Goal: Obtain resource: Download file/media

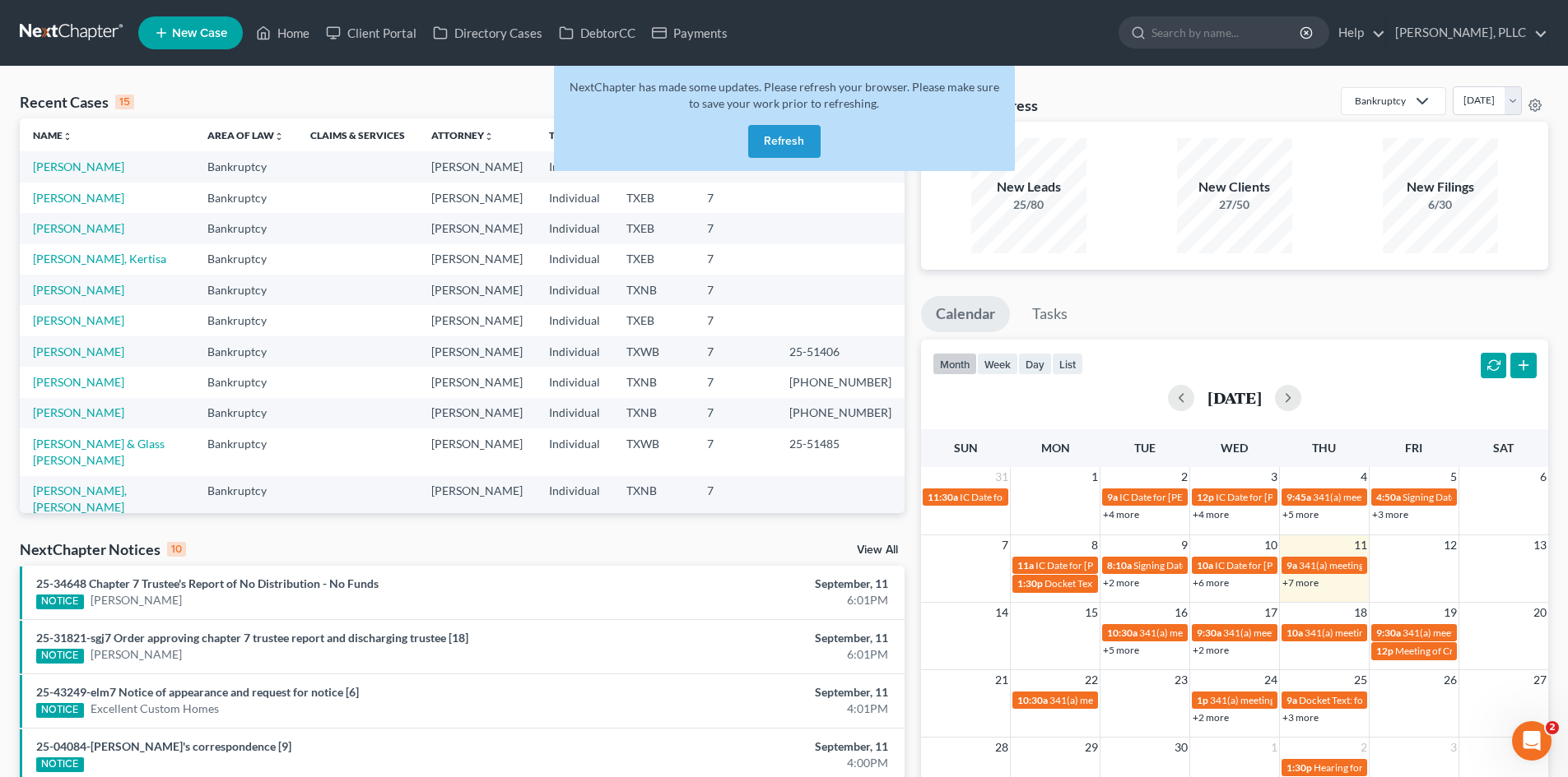
click at [773, 146] on button "Refresh" at bounding box center [784, 141] width 72 height 33
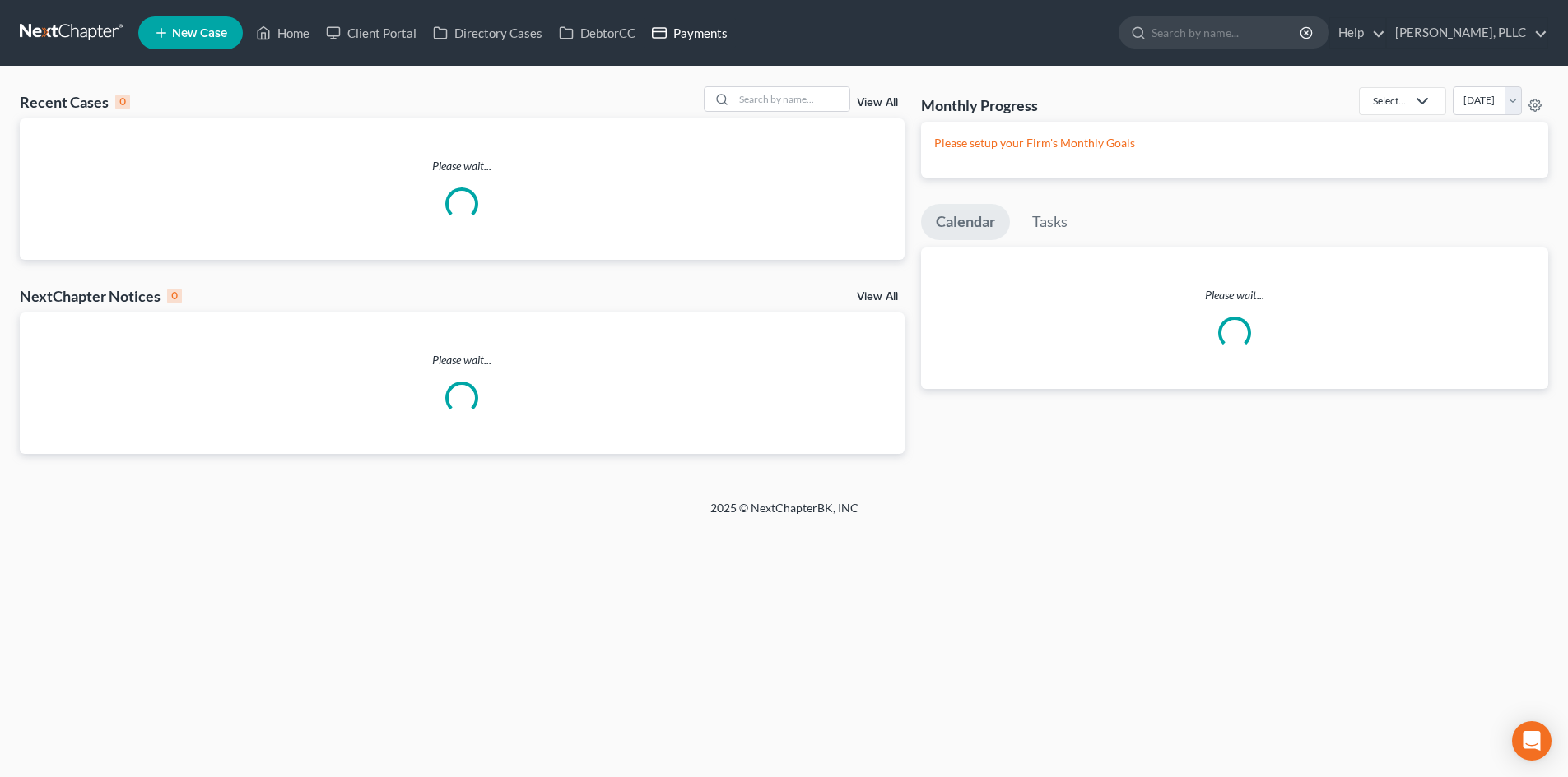
click at [713, 29] on link "Payments" at bounding box center [689, 33] width 92 height 30
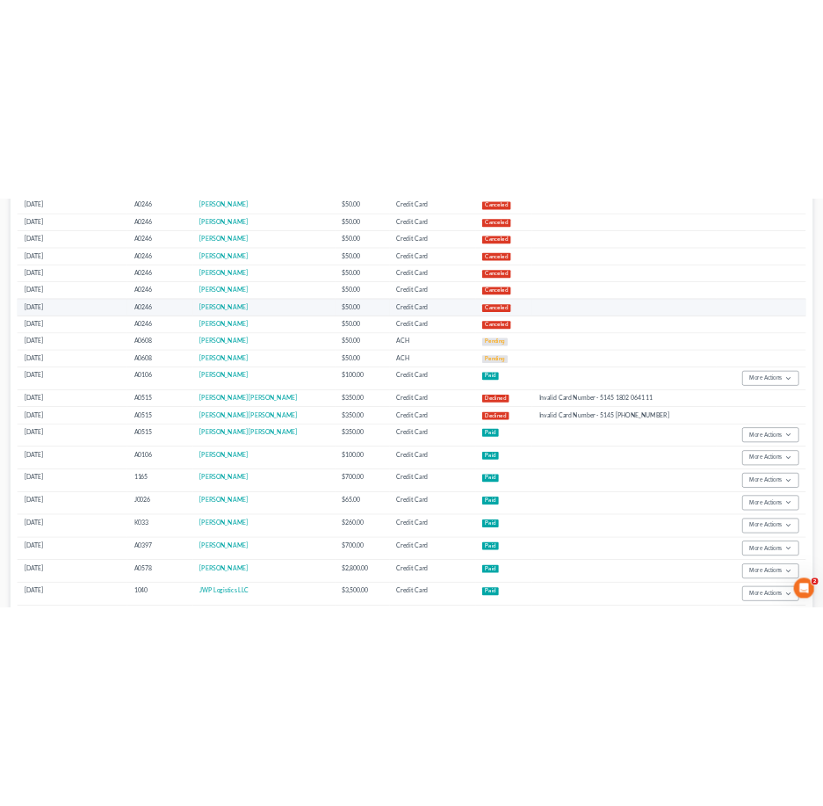
scroll to position [615, 0]
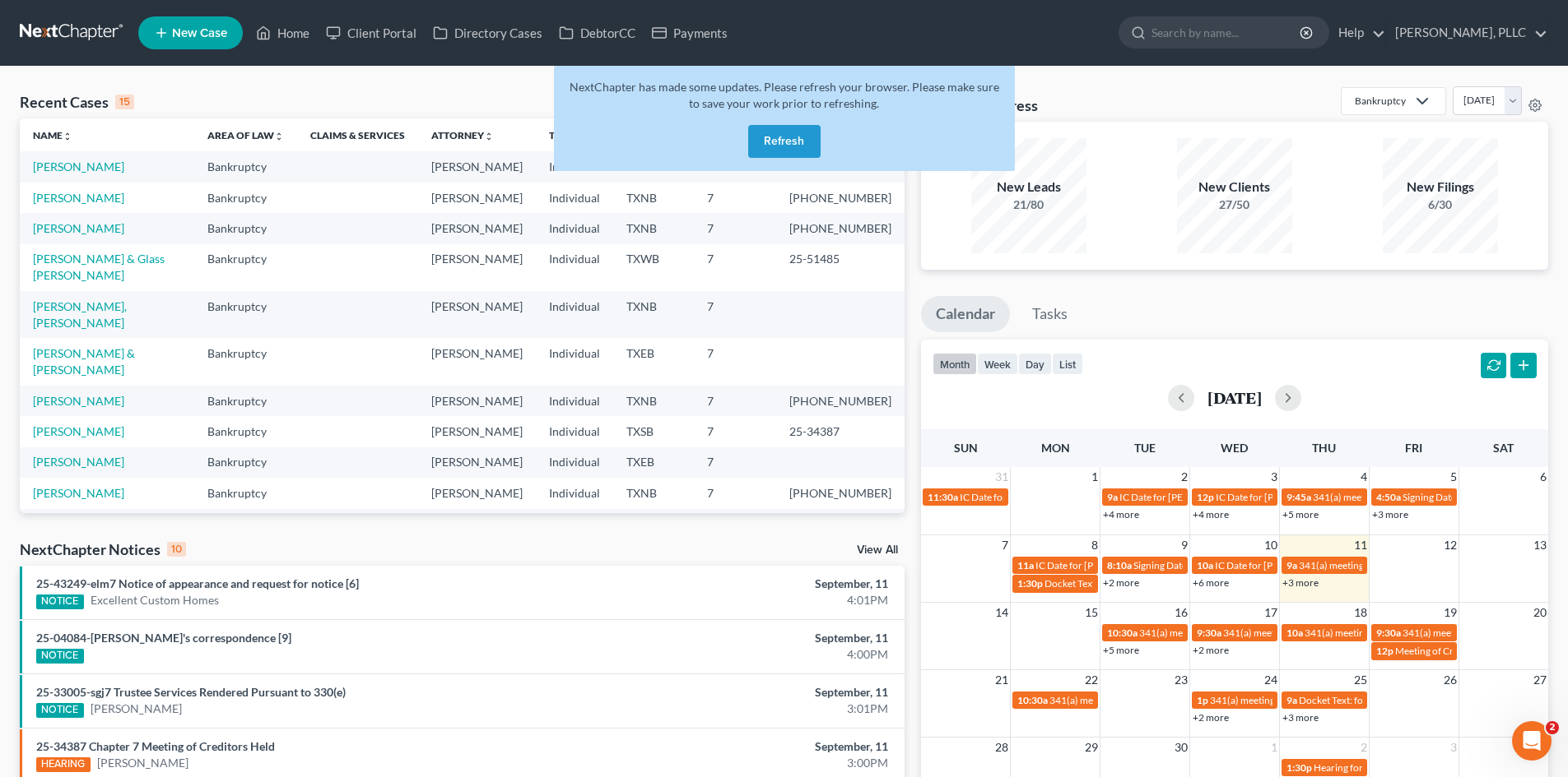
click at [791, 143] on button "Refresh" at bounding box center [784, 141] width 72 height 33
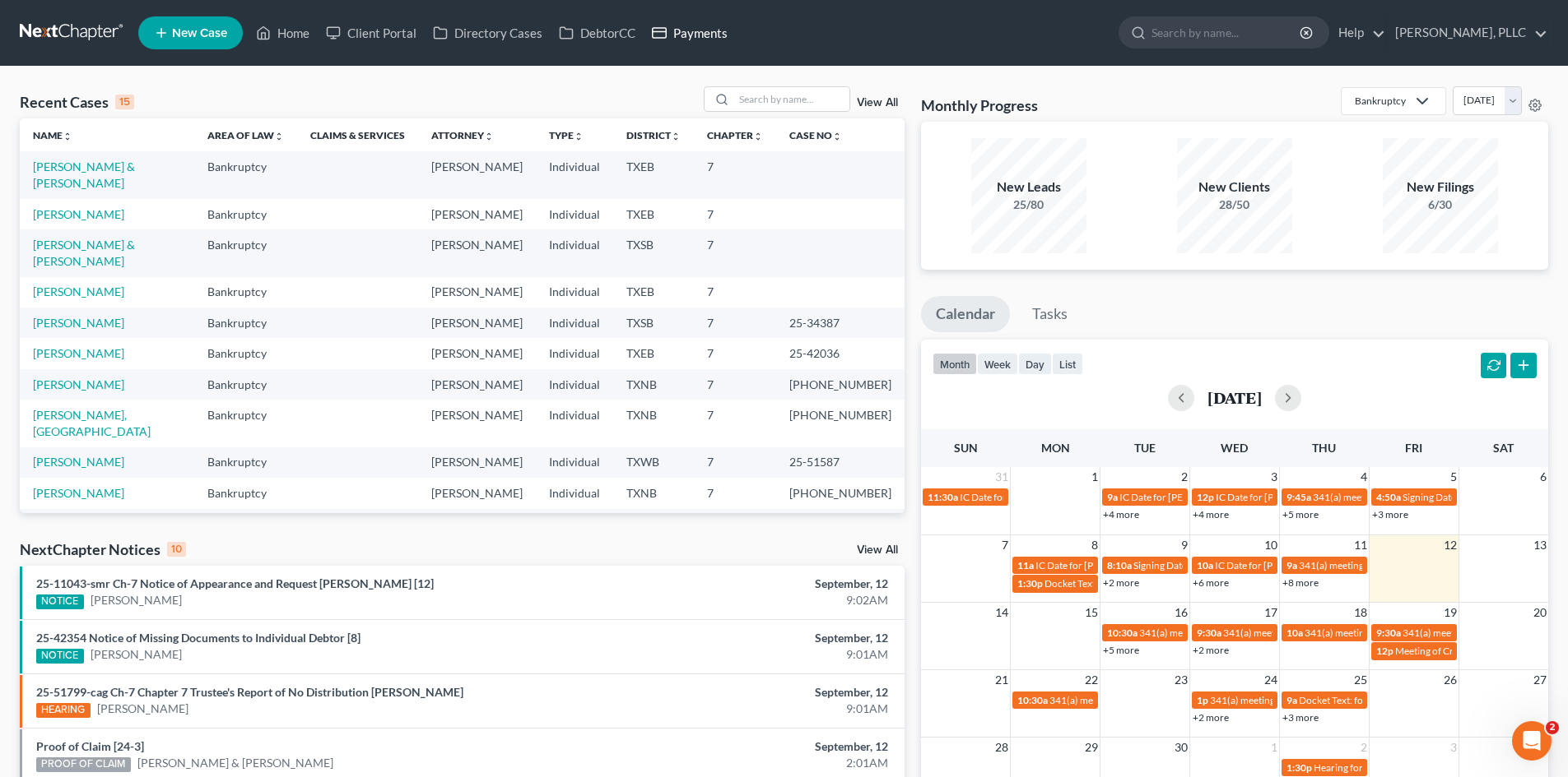
click at [723, 34] on link "Payments" at bounding box center [689, 33] width 92 height 30
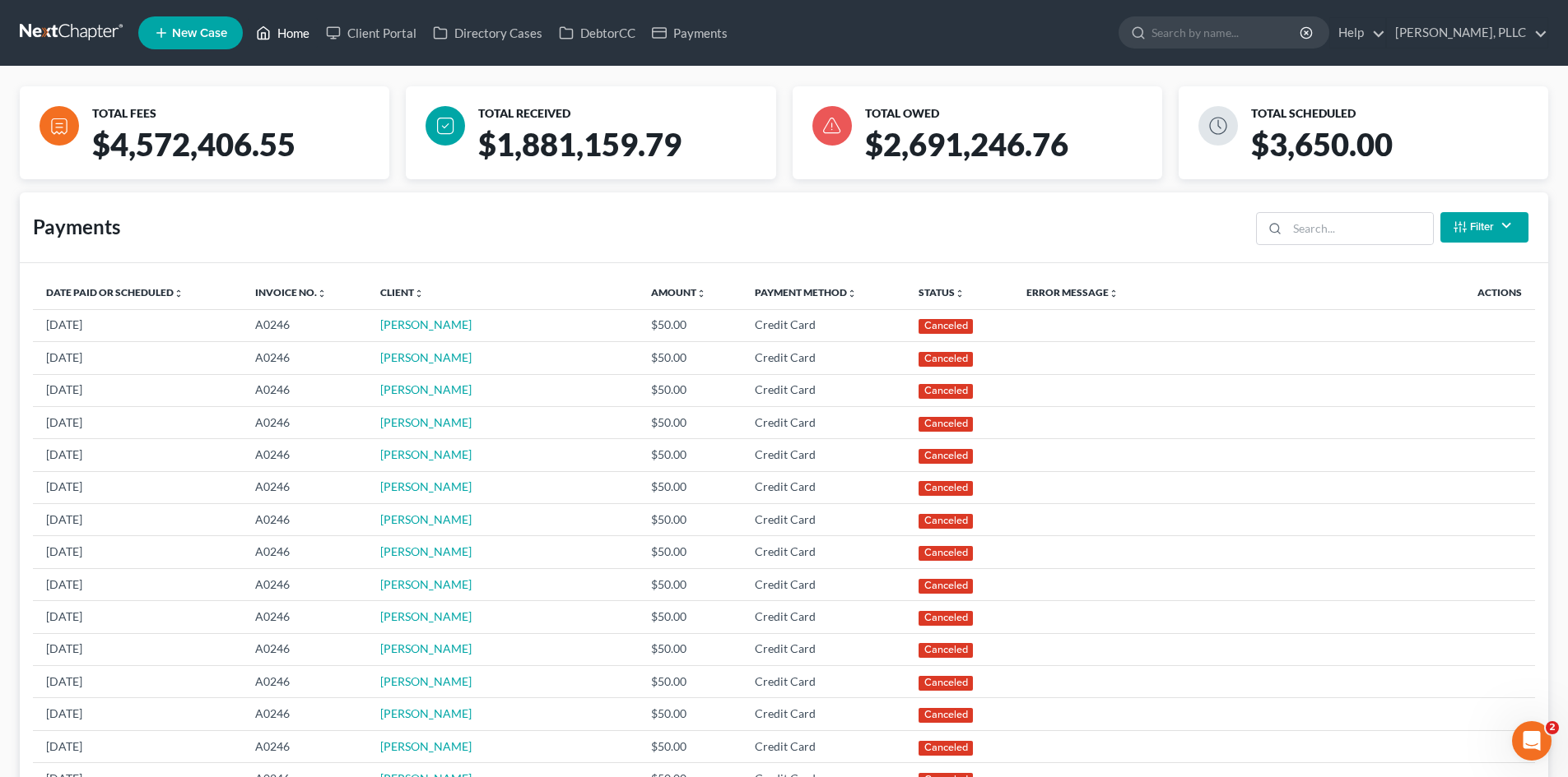
click at [289, 37] on link "Home" at bounding box center [282, 33] width 70 height 30
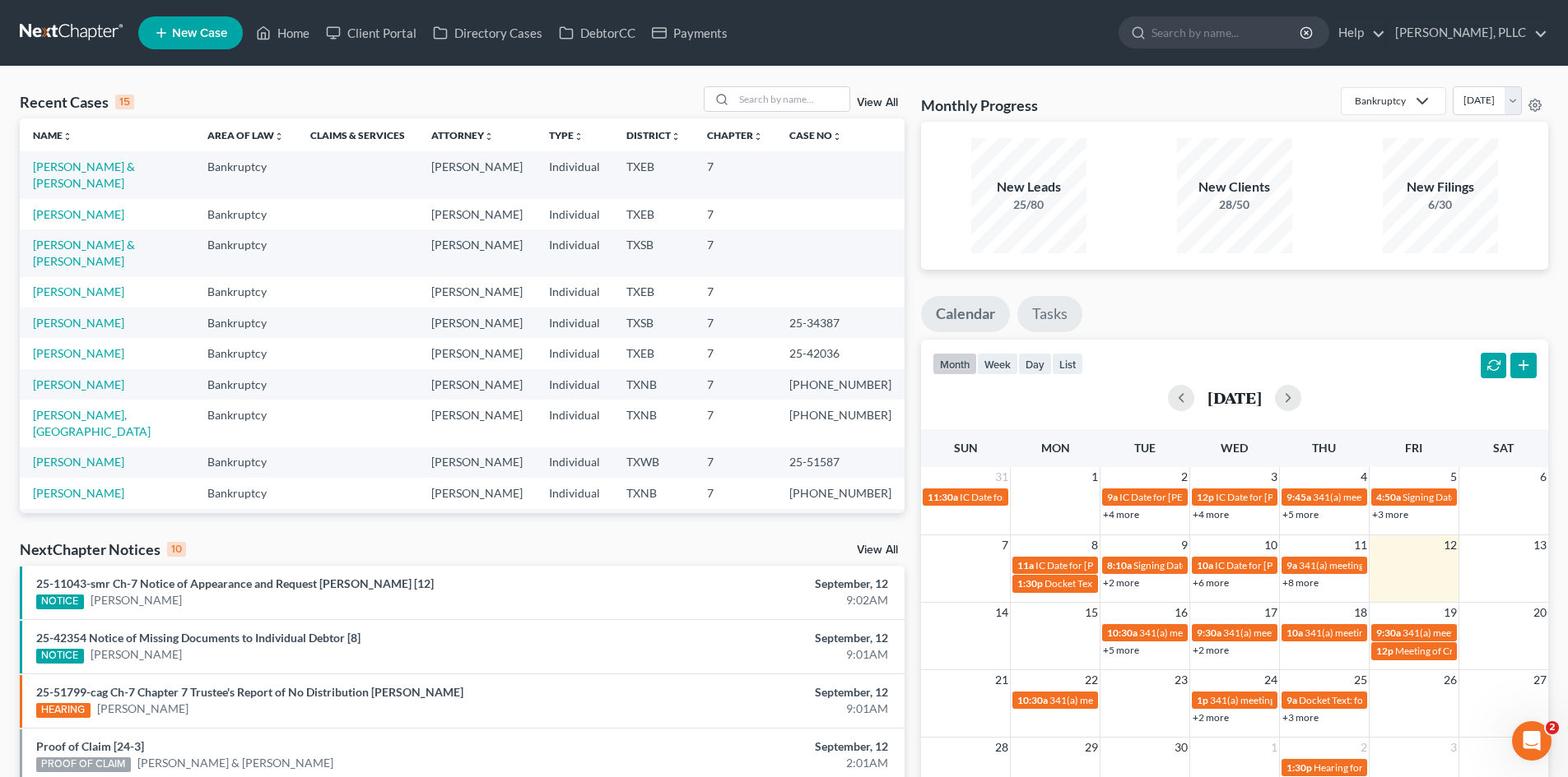
click at [1053, 323] on link "Tasks" at bounding box center [1049, 314] width 65 height 37
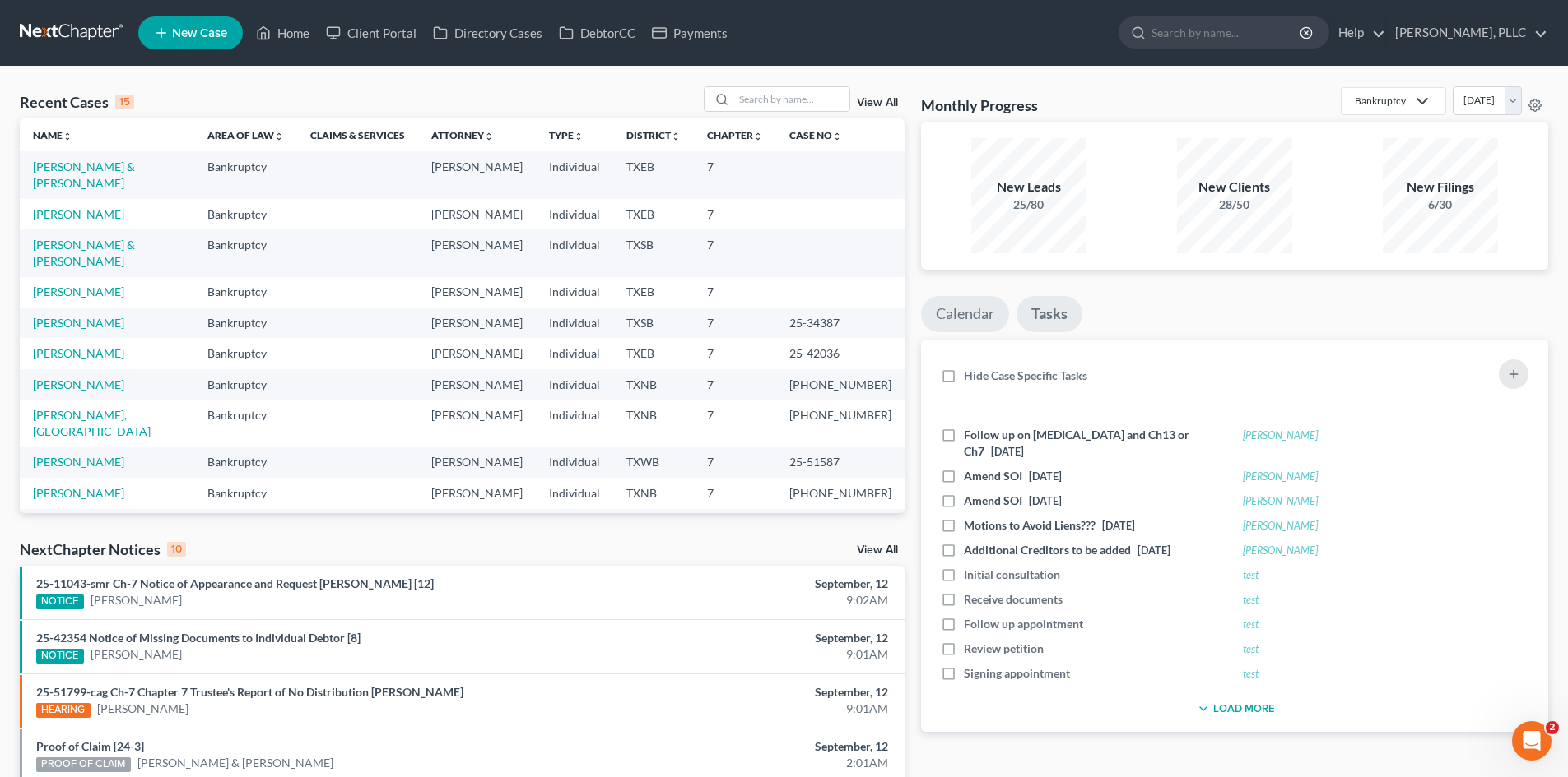
click at [997, 322] on link "Calendar" at bounding box center [965, 314] width 88 height 37
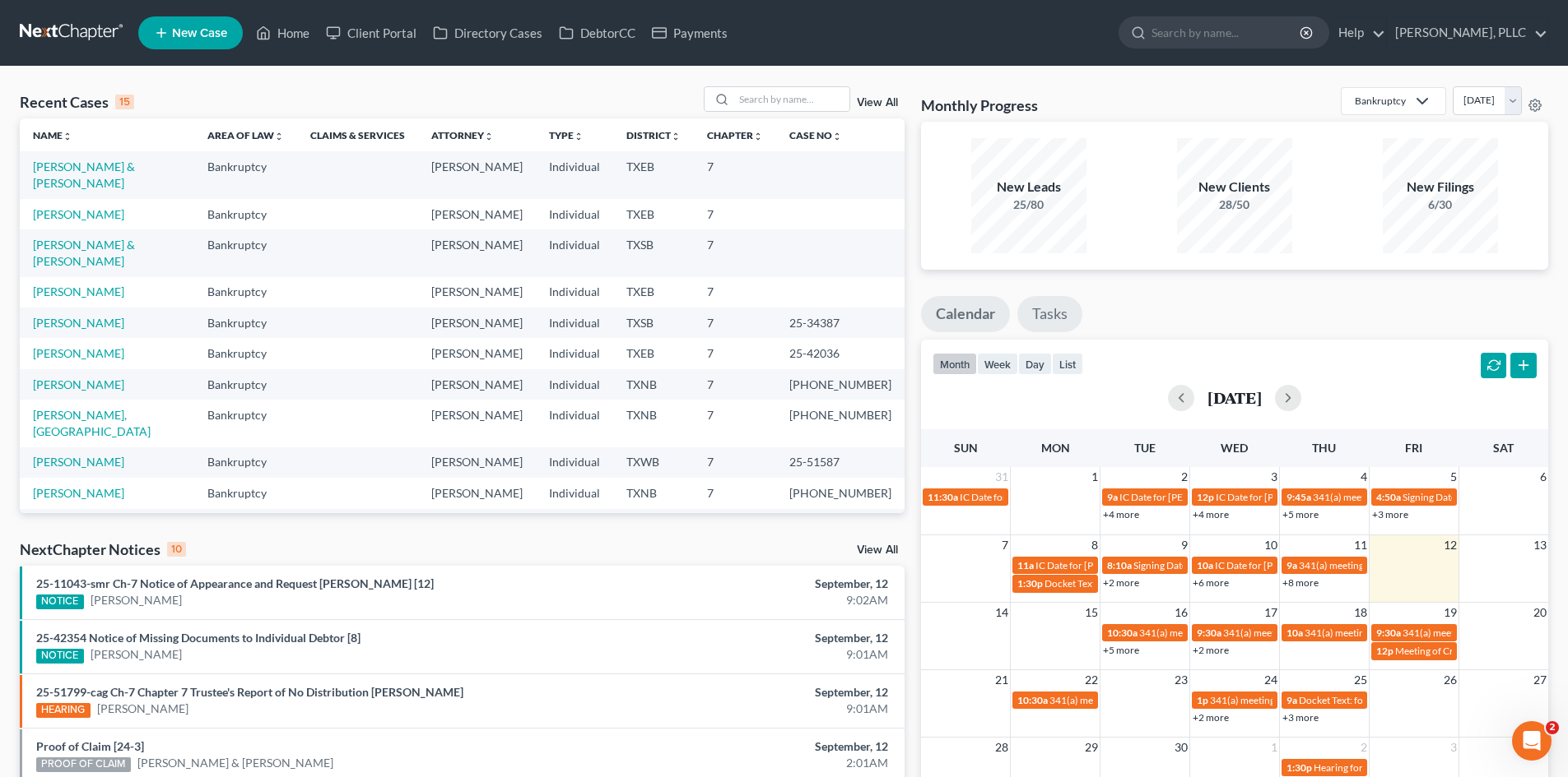
click at [1042, 322] on link "Tasks" at bounding box center [1049, 314] width 65 height 37
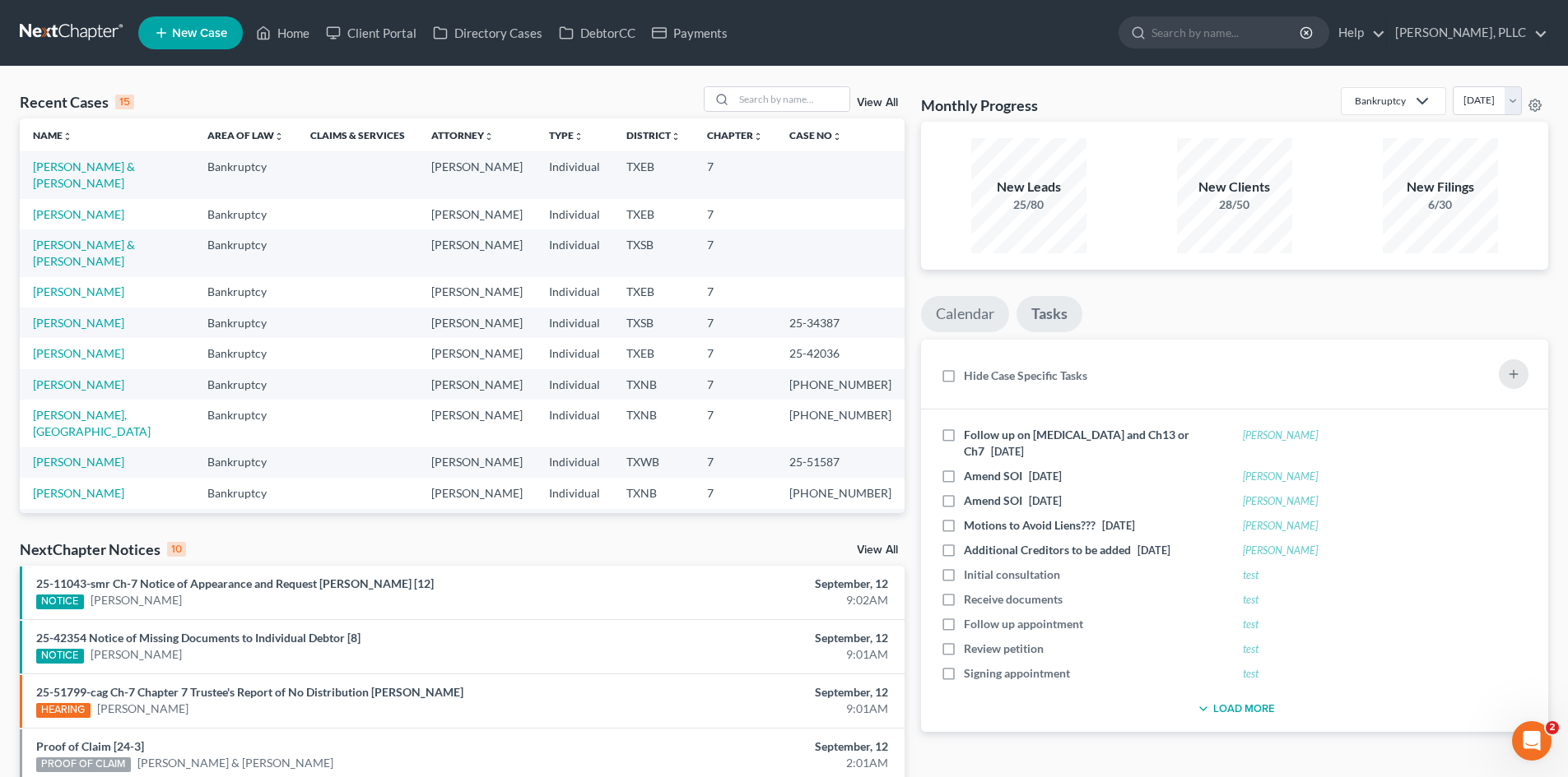
click at [990, 308] on link "Calendar" at bounding box center [965, 314] width 88 height 37
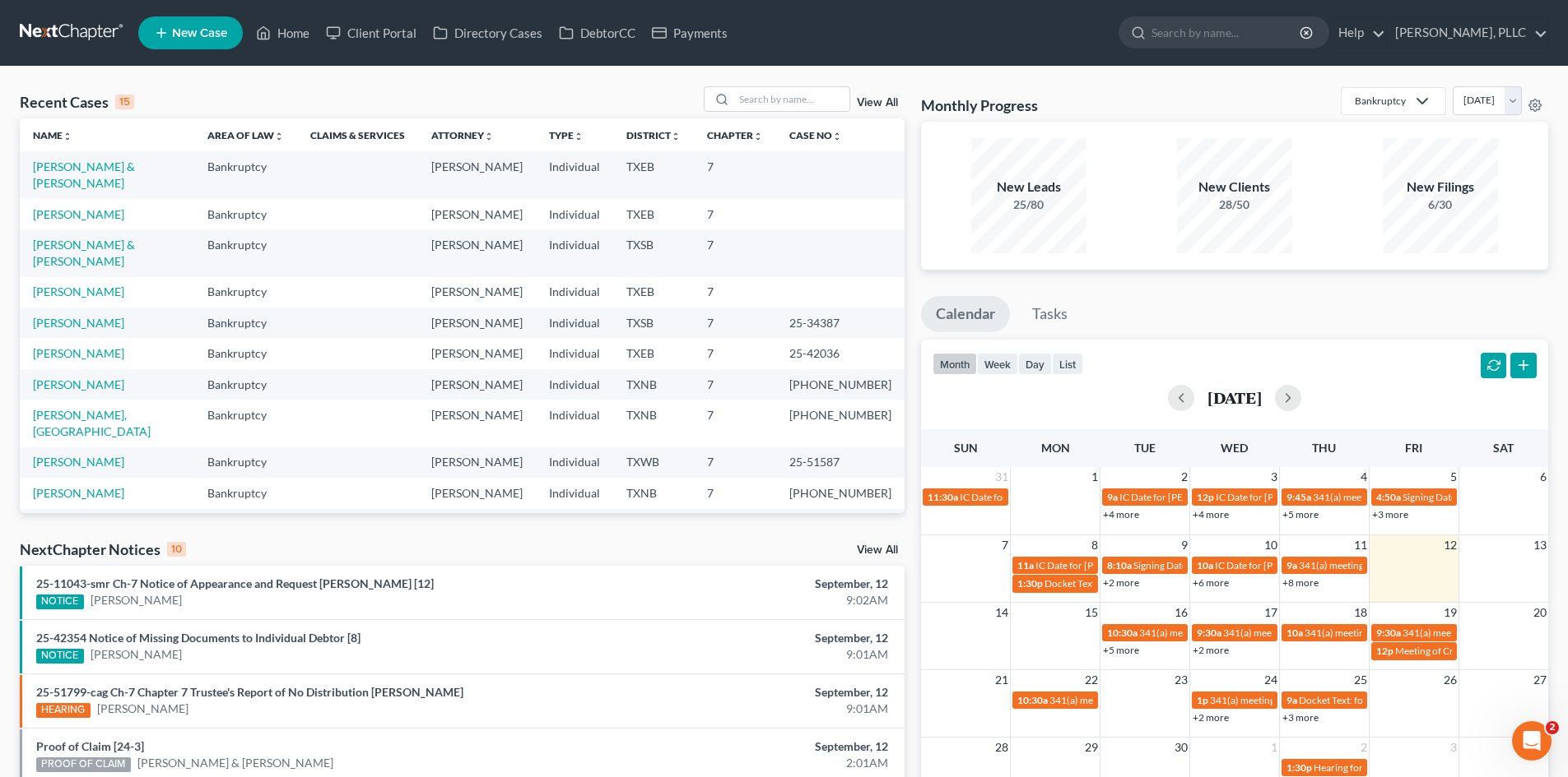
drag, startPoint x: 311, startPoint y: 125, endPoint x: 567, endPoint y: 148, distance: 257.0
click at [418, 128] on tr "Name unfold_more expand_more expand_less Area of Law unfold_more expand_more ex…" at bounding box center [462, 135] width 885 height 33
drag, startPoint x: 5, startPoint y: 250, endPoint x: 1516, endPoint y: 254, distance: 1511.0
click at [111, 241] on div "Recent Cases 15 View All Name unfold_more expand_more expand_less Area of Law u…" at bounding box center [784, 610] width 1568 height 1088
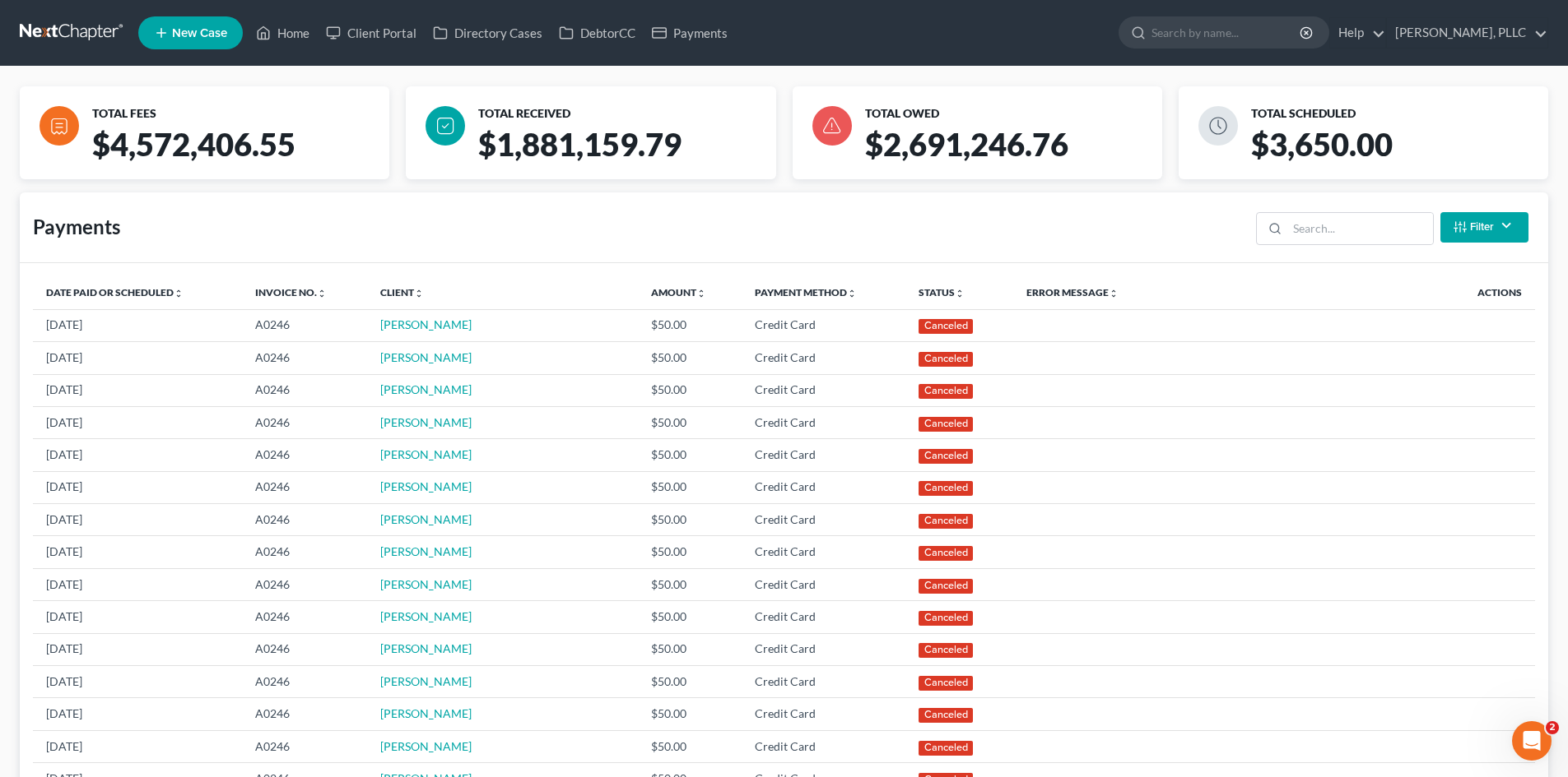
click at [13, 102] on div "TOTAL FEES $4,572,406.55" at bounding box center [204, 132] width 386 height 93
click at [284, 30] on link "Home" at bounding box center [282, 33] width 70 height 30
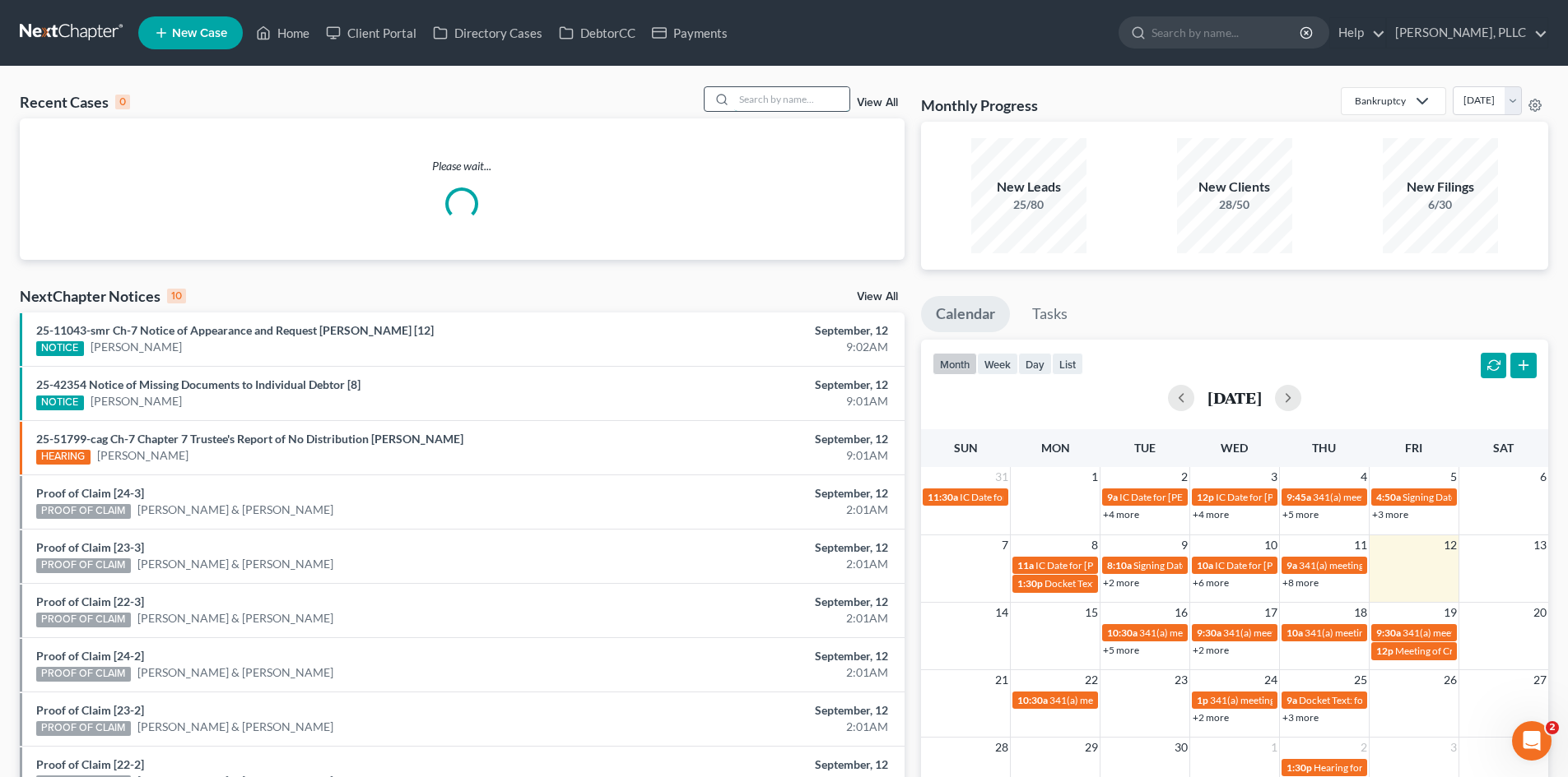
click at [769, 98] on input "search" at bounding box center [791, 98] width 115 height 23
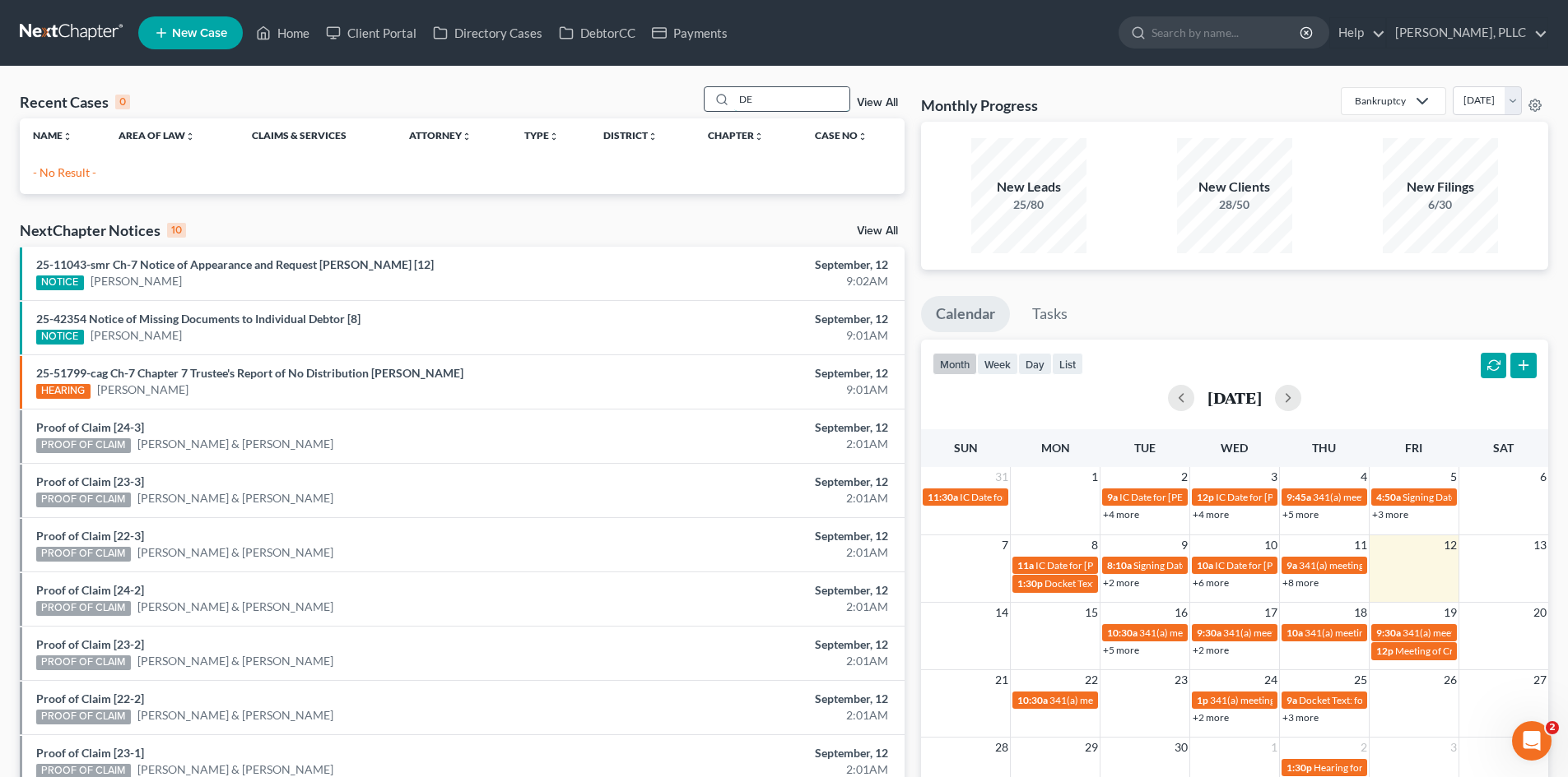
type input "D"
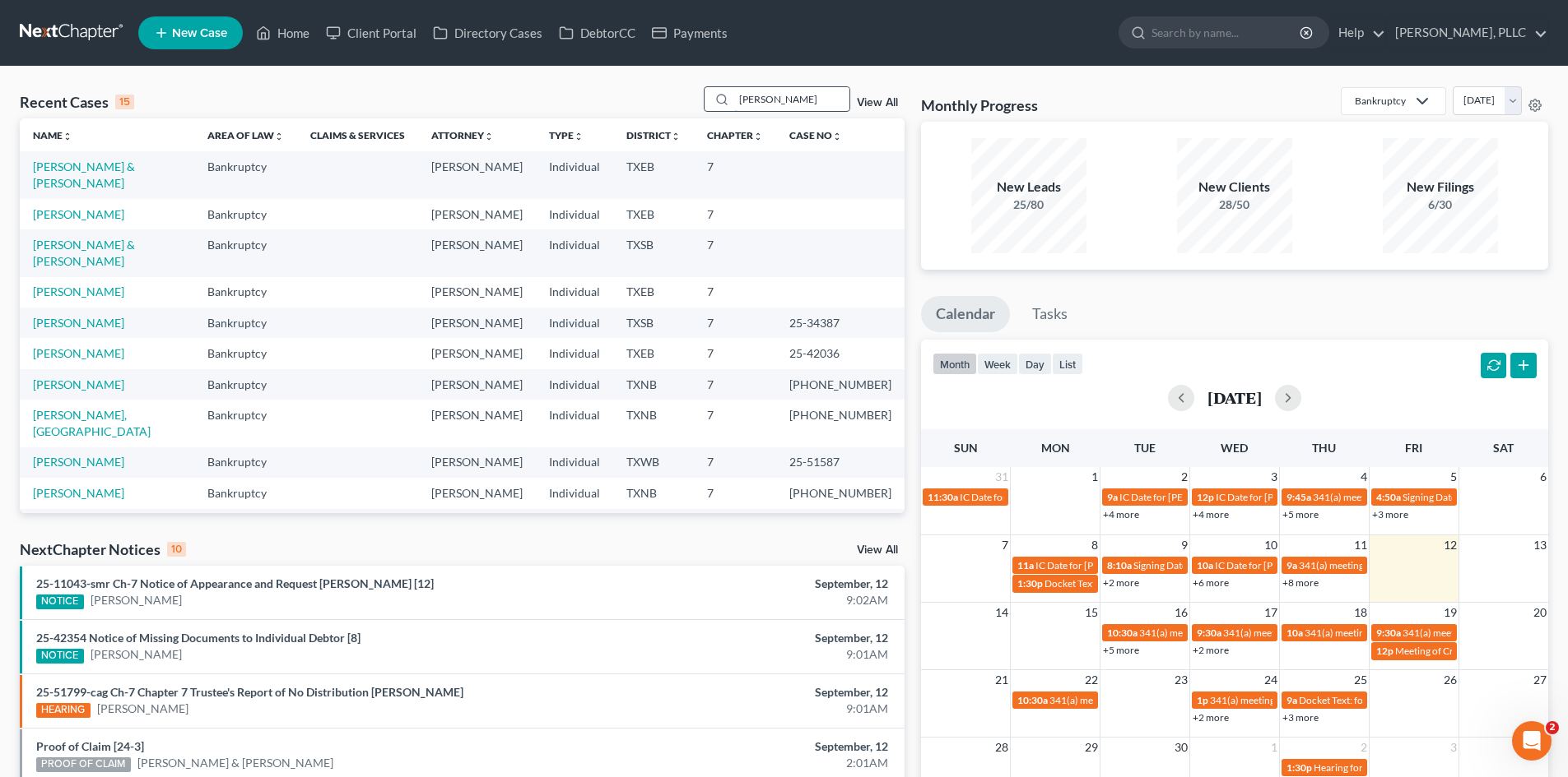
type input "dewberry"
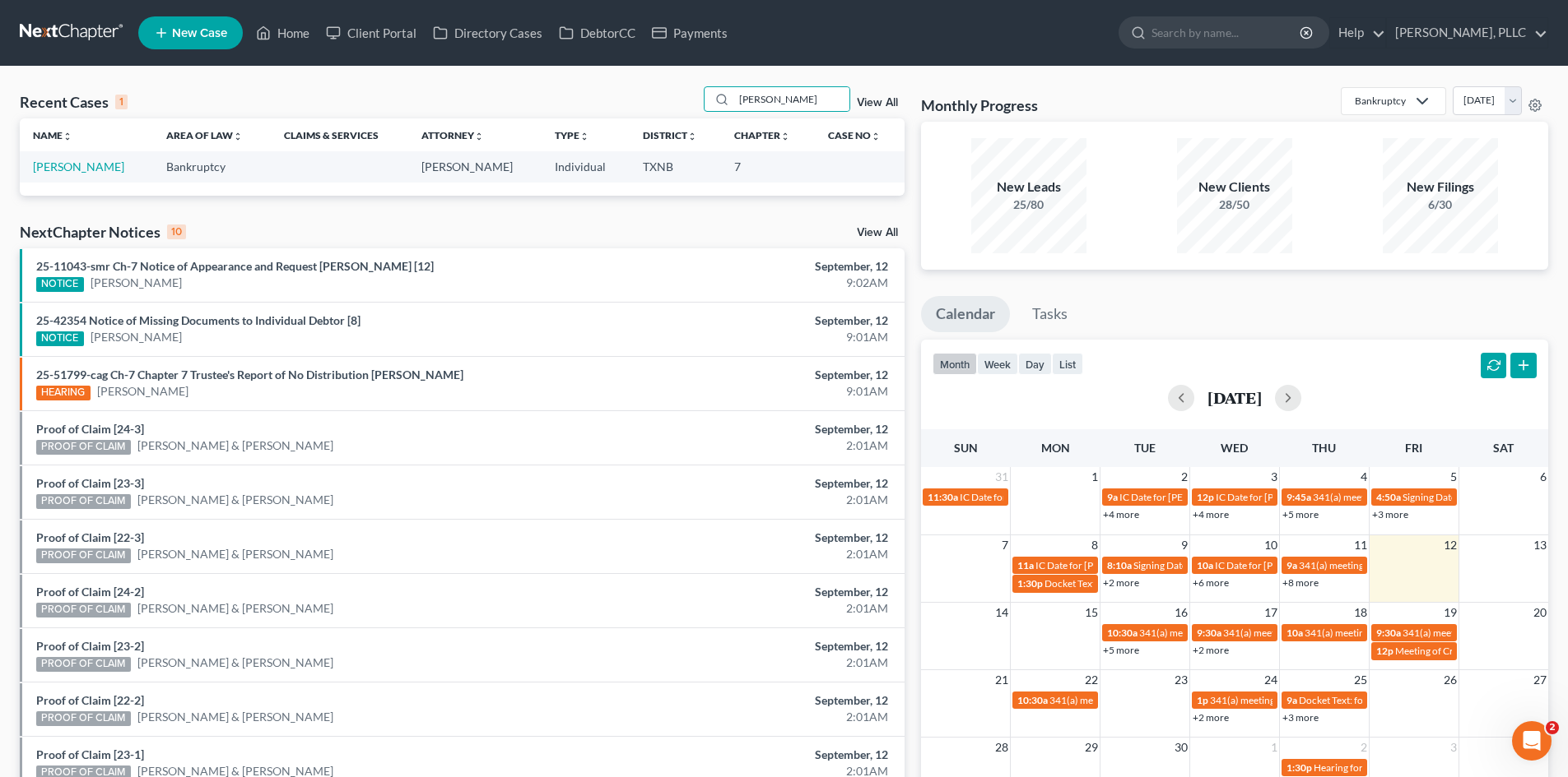
click at [78, 158] on td "[PERSON_NAME]" at bounding box center [86, 167] width 133 height 31
click at [83, 169] on link "[PERSON_NAME]" at bounding box center [79, 166] width 92 height 14
select select "1"
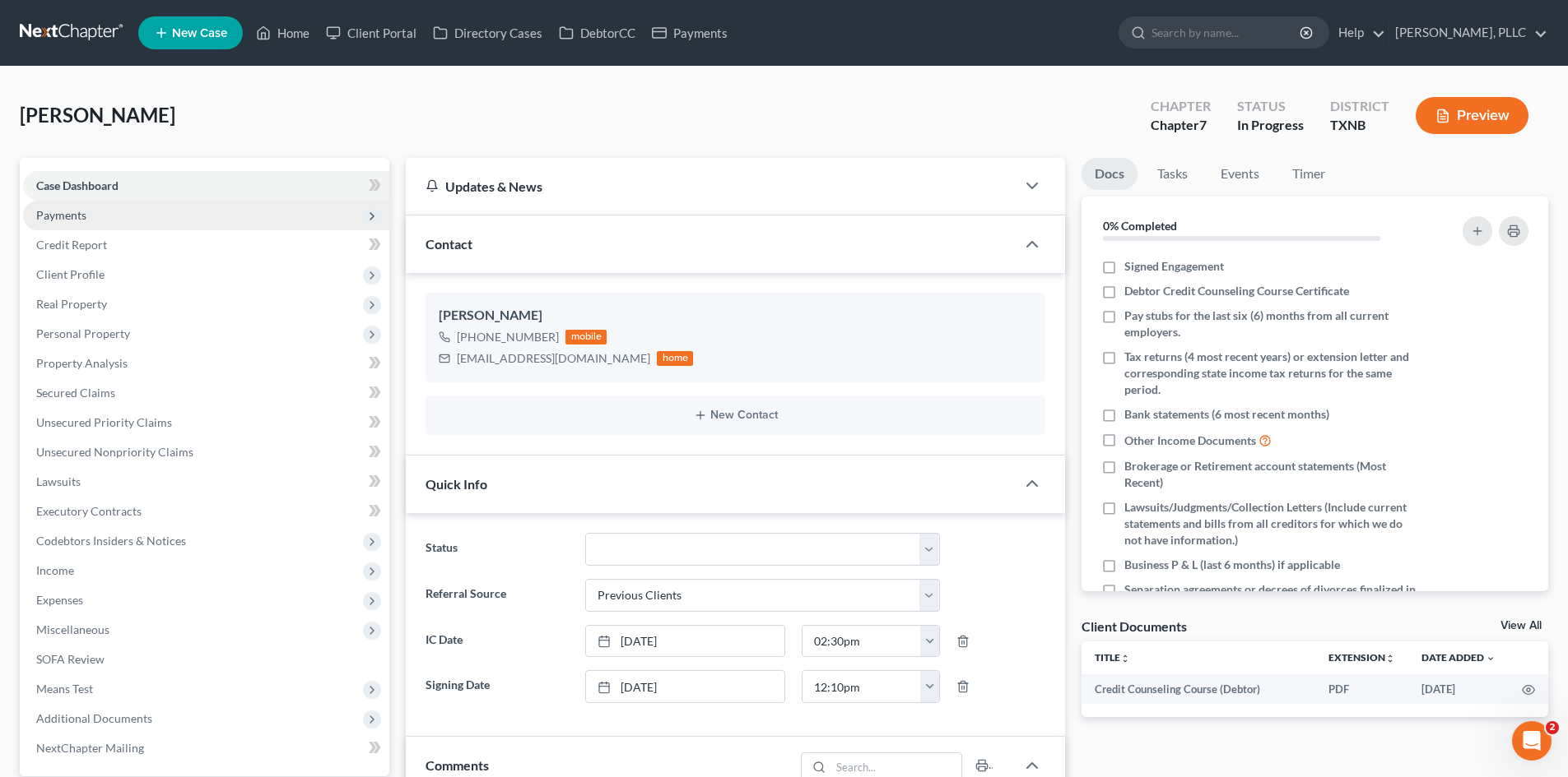
click at [96, 223] on span "Payments" at bounding box center [206, 215] width 366 height 30
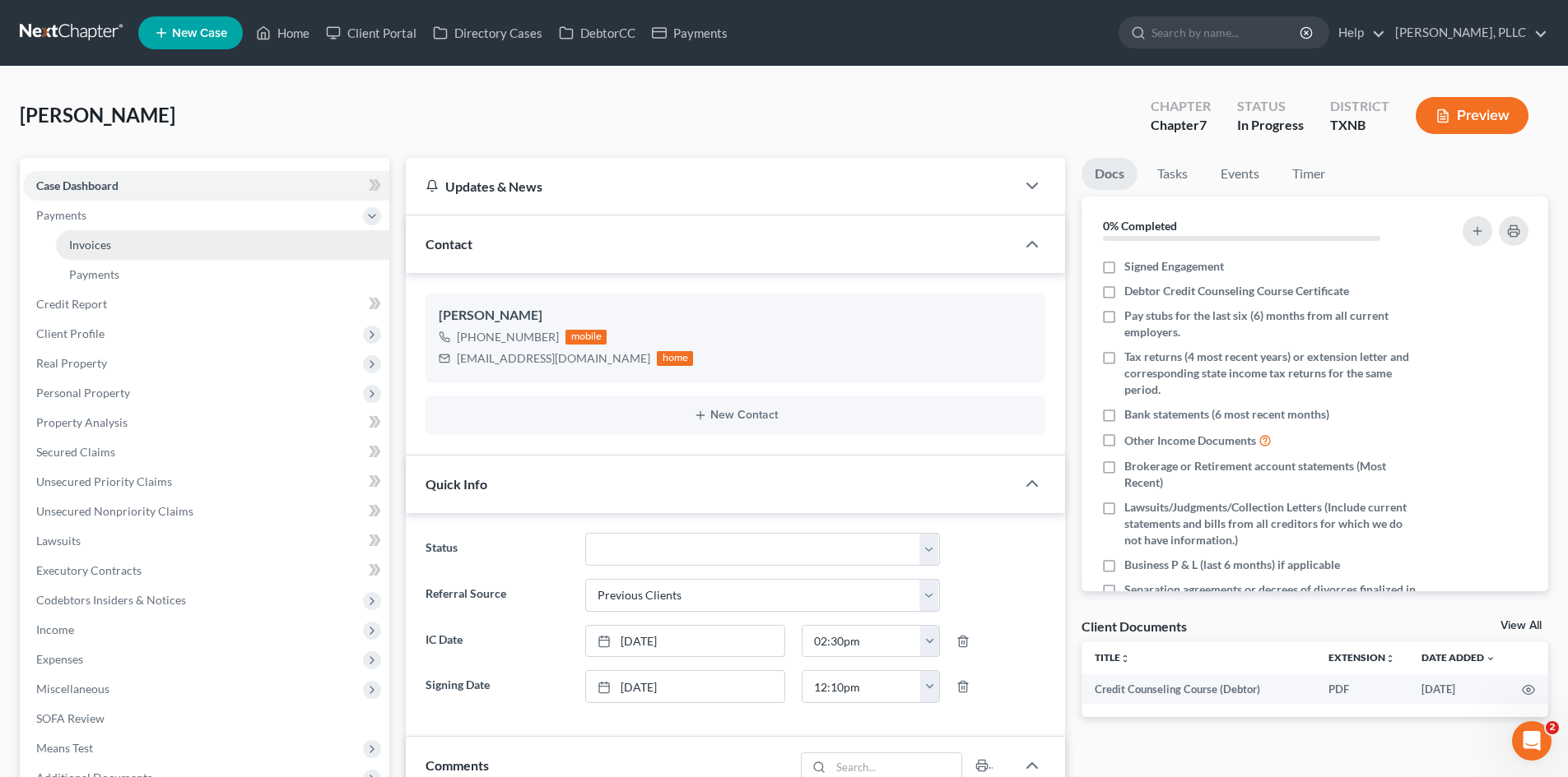
click at [96, 236] on link "Invoices" at bounding box center [223, 245] width 333 height 30
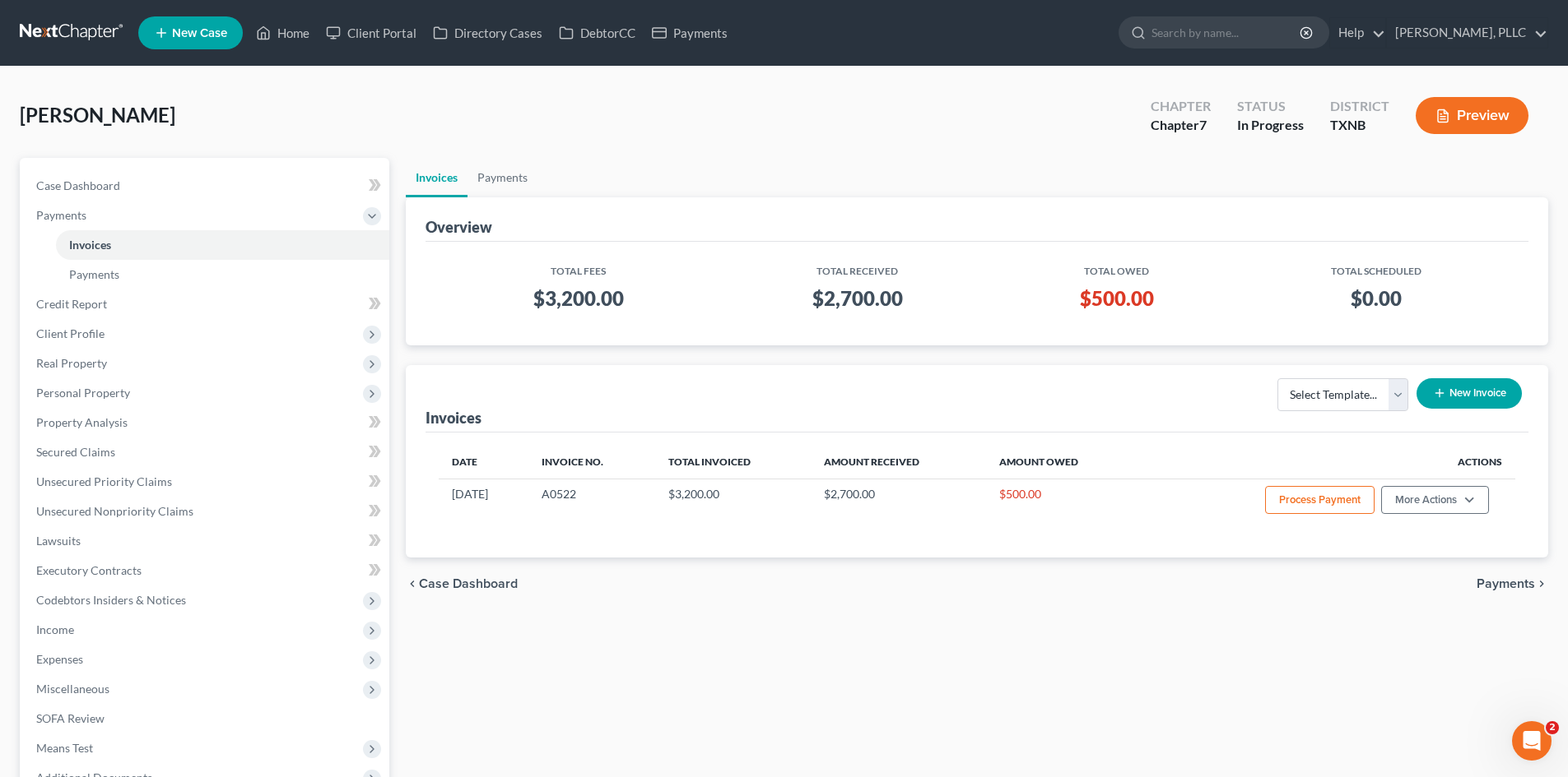
drag, startPoint x: 1053, startPoint y: 597, endPoint x: 1229, endPoint y: 601, distance: 176.0
click at [1160, 602] on div "chevron_left Case Dashboard Payments chevron_right" at bounding box center [977, 584] width 1143 height 52
click at [175, 599] on span "Codebtors Insiders & Notices" at bounding box center [111, 599] width 150 height 14
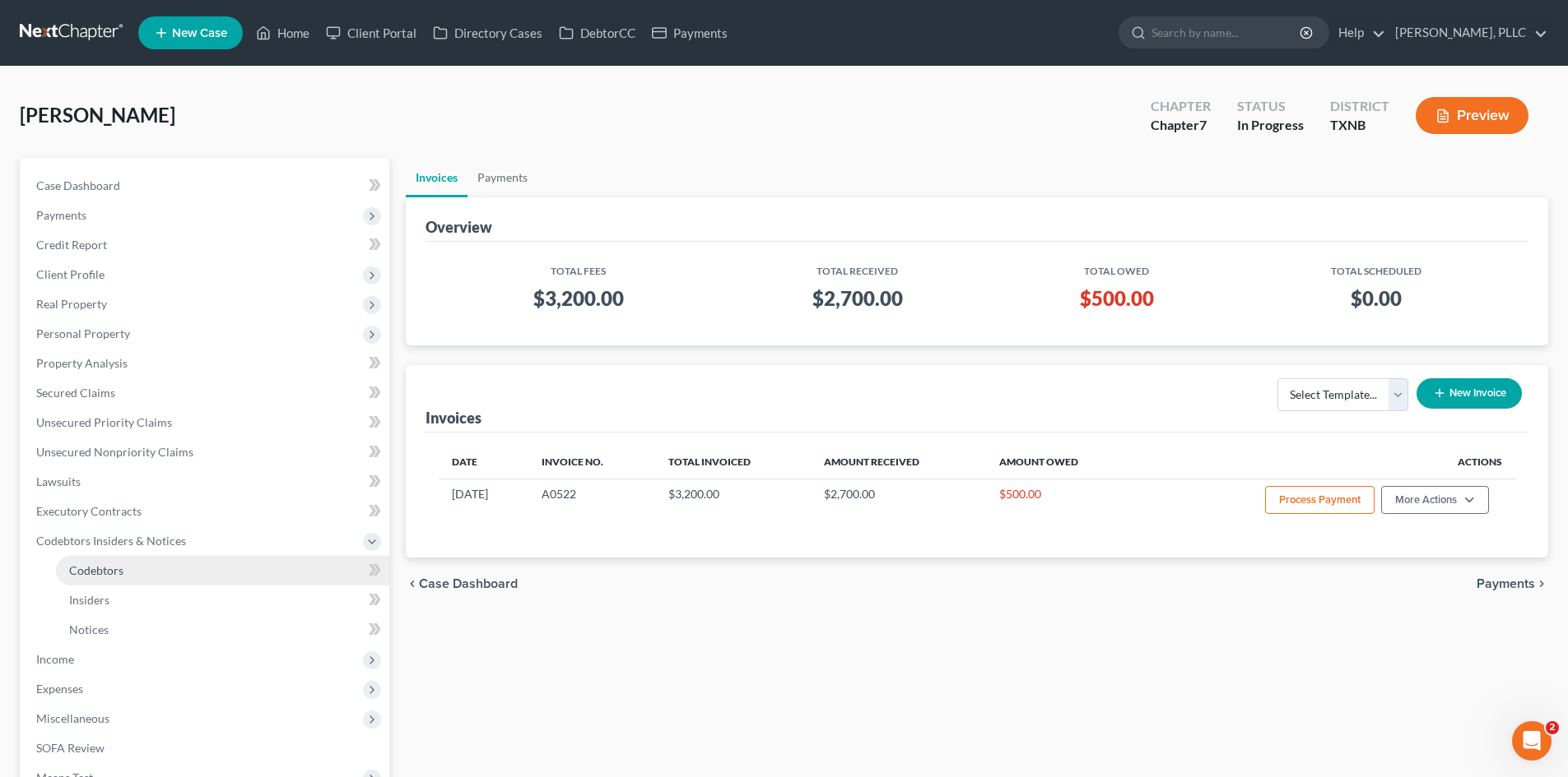
click at [78, 582] on link "Codebtors" at bounding box center [223, 571] width 333 height 30
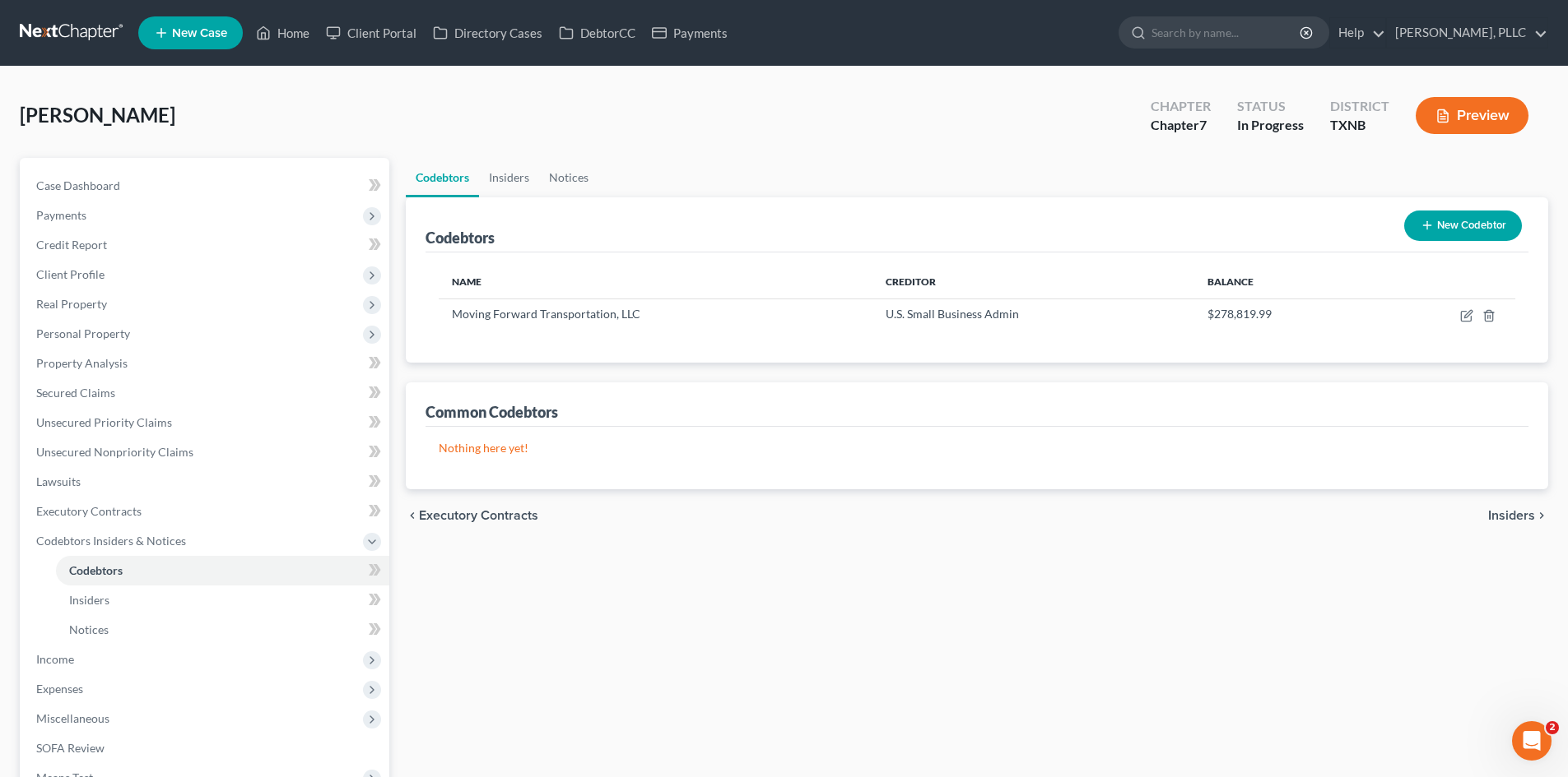
drag, startPoint x: 0, startPoint y: 476, endPoint x: 1461, endPoint y: 534, distance: 1462.2
click at [22, 477] on div "Dewberry, Terrence Upgraded Chapter Chapter 7 Status In Progress District TXNB …" at bounding box center [784, 508] width 1568 height 884
drag, startPoint x: 837, startPoint y: 356, endPoint x: 1552, endPoint y: 526, distance: 734.9
click at [837, 358] on div "Name Creditor Balance Moving Forward Transportation, LLC U.S. Small Business Ad…" at bounding box center [976, 308] width 1102 height 110
click at [1197, 265] on div "Name Creditor Balance Moving Forward Transportation, LLC U.S. Small Business Ad…" at bounding box center [976, 308] width 1102 height 110
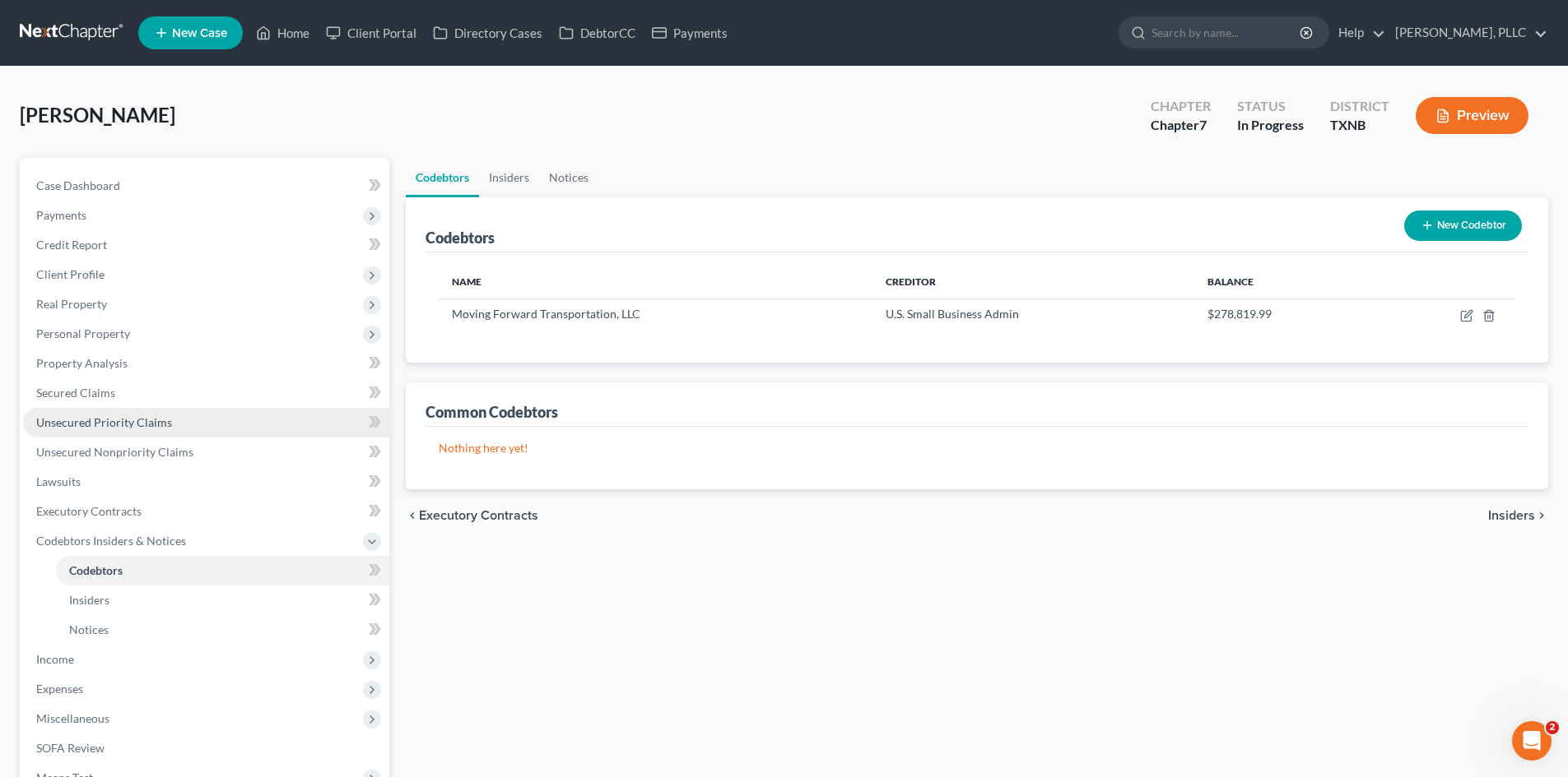
drag, startPoint x: 0, startPoint y: 396, endPoint x: 326, endPoint y: 423, distance: 327.1
click at [102, 403] on div "Dewberry, Terrence Upgraded Chapter Chapter 7 Status In Progress District TXNB …" at bounding box center [784, 508] width 1568 height 884
drag, startPoint x: 0, startPoint y: 454, endPoint x: 1266, endPoint y: 520, distance: 1267.7
click at [25, 453] on div "Dewberry, Terrence Upgraded Chapter Chapter 7 Status In Progress District TXNB …" at bounding box center [784, 508] width 1568 height 884
drag, startPoint x: 6, startPoint y: 415, endPoint x: 166, endPoint y: 427, distance: 160.4
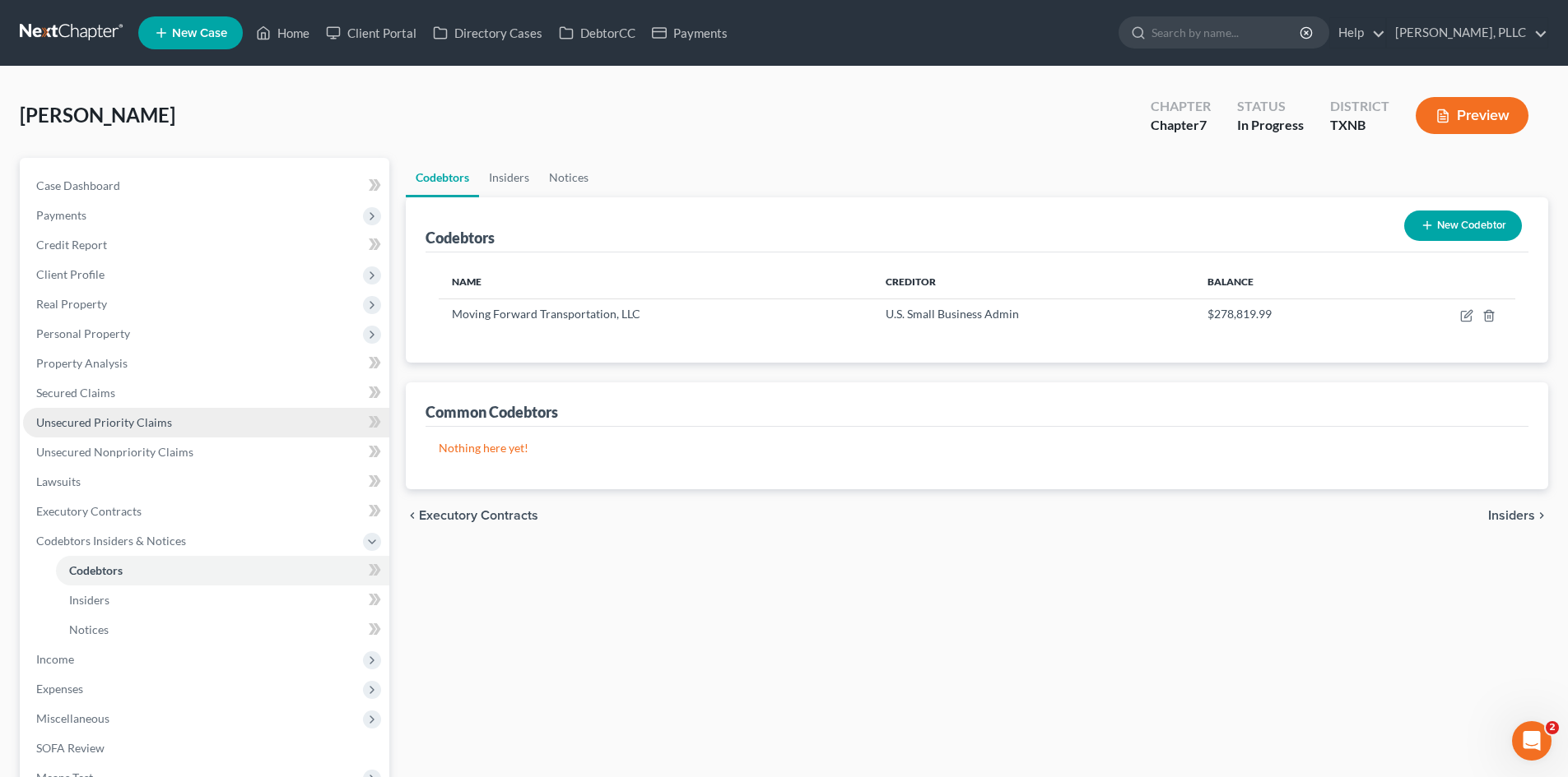
click at [47, 417] on div "Dewberry, Terrence Upgraded Chapter Chapter 7 Status In Progress District TXNB …" at bounding box center [784, 508] width 1568 height 884
drag, startPoint x: 0, startPoint y: 441, endPoint x: 1210, endPoint y: 520, distance: 1212.6
click at [8, 439] on div "Dewberry, Terrence Upgraded Chapter Chapter 7 Status In Progress District TXNB …" at bounding box center [784, 508] width 1568 height 884
drag, startPoint x: 0, startPoint y: 335, endPoint x: 1186, endPoint y: 638, distance: 1224.1
click at [10, 337] on div "Dewberry, Terrence Upgraded Chapter Chapter 7 Status In Progress District TXNB …" at bounding box center [784, 508] width 1568 height 884
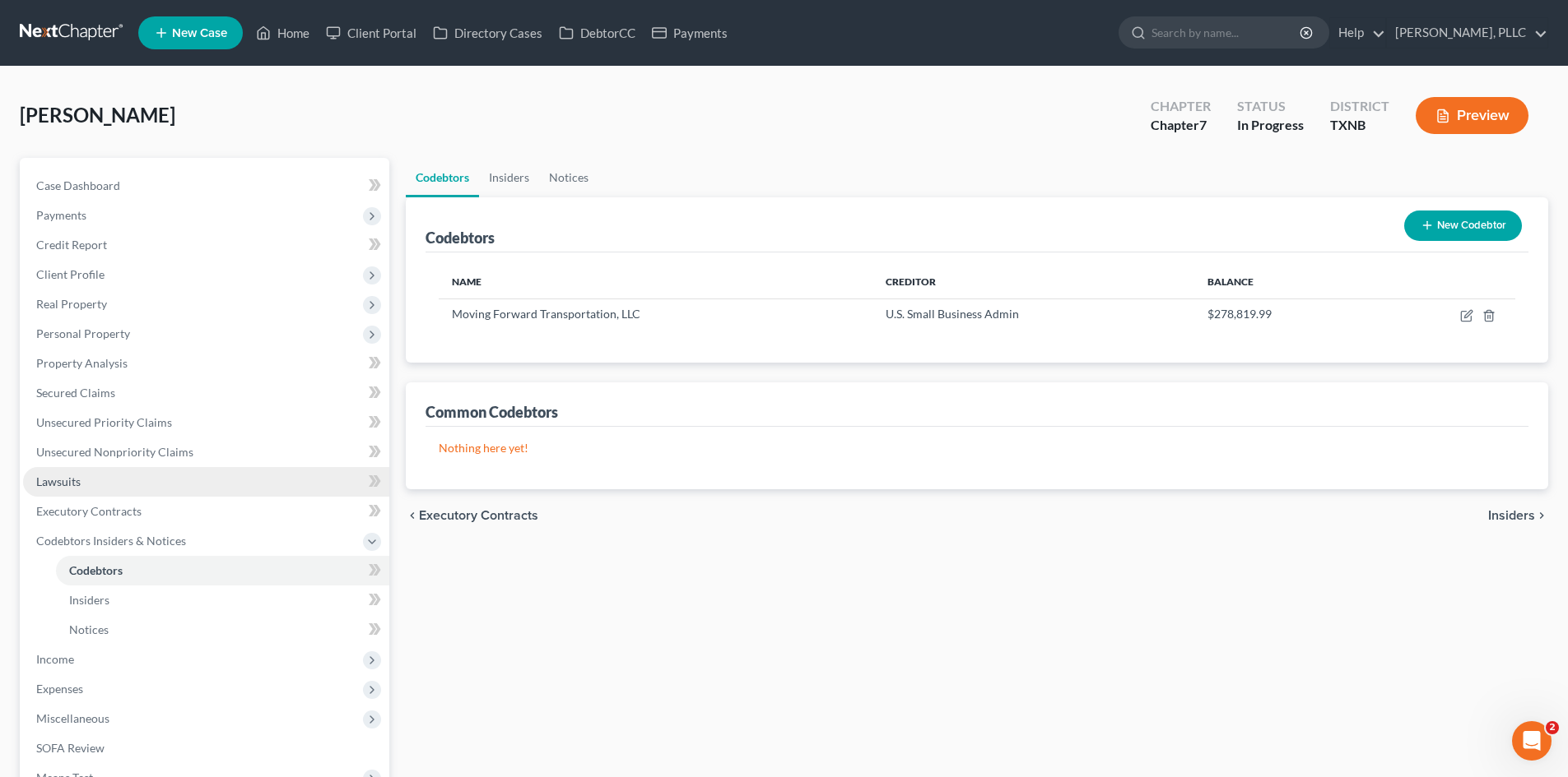
click at [78, 493] on link "Lawsuits" at bounding box center [206, 482] width 366 height 30
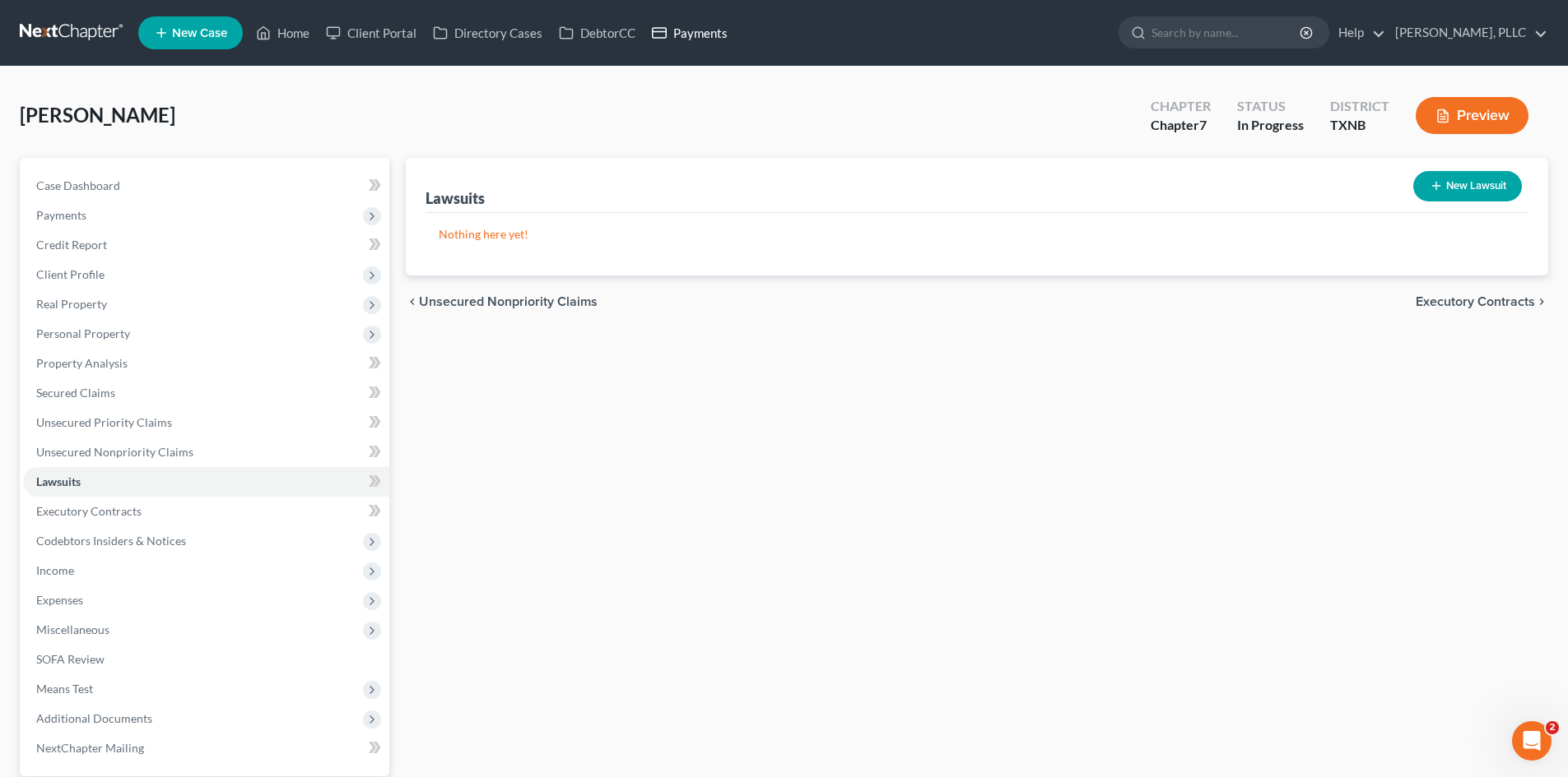
click at [706, 39] on link "Payments" at bounding box center [689, 33] width 92 height 30
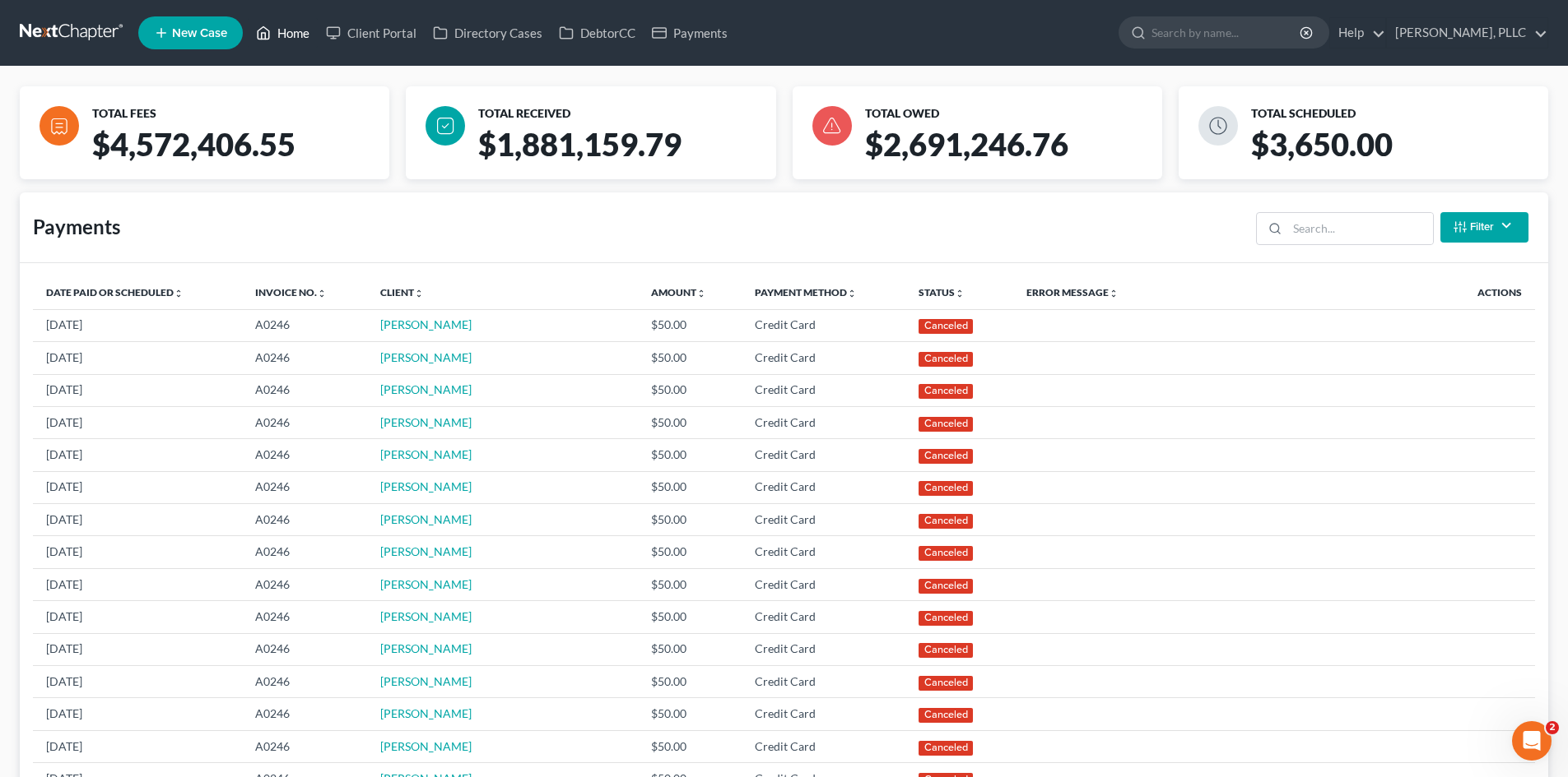
click at [303, 27] on link "Home" at bounding box center [282, 33] width 70 height 30
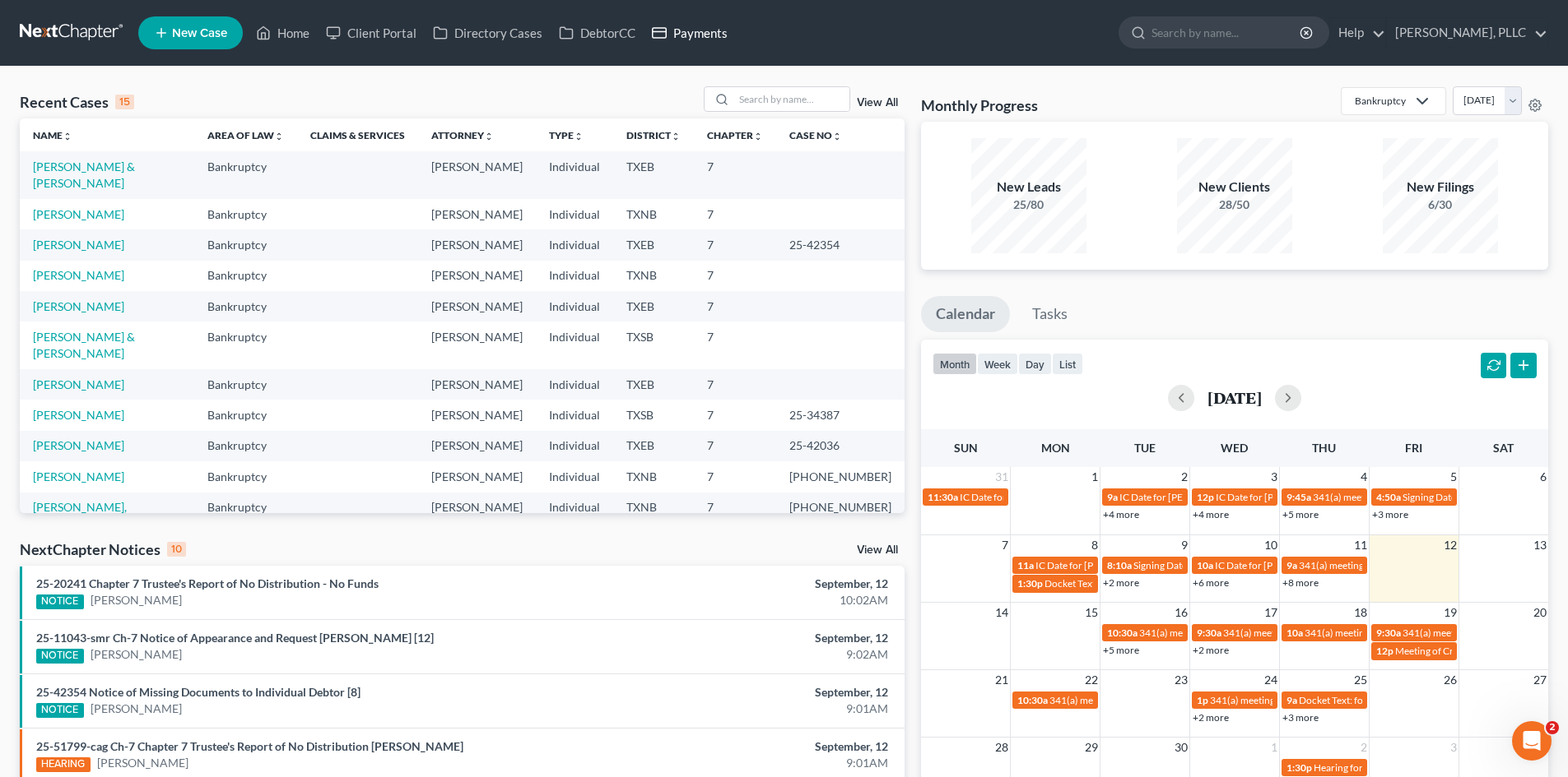
click at [688, 34] on link "Payments" at bounding box center [689, 33] width 92 height 30
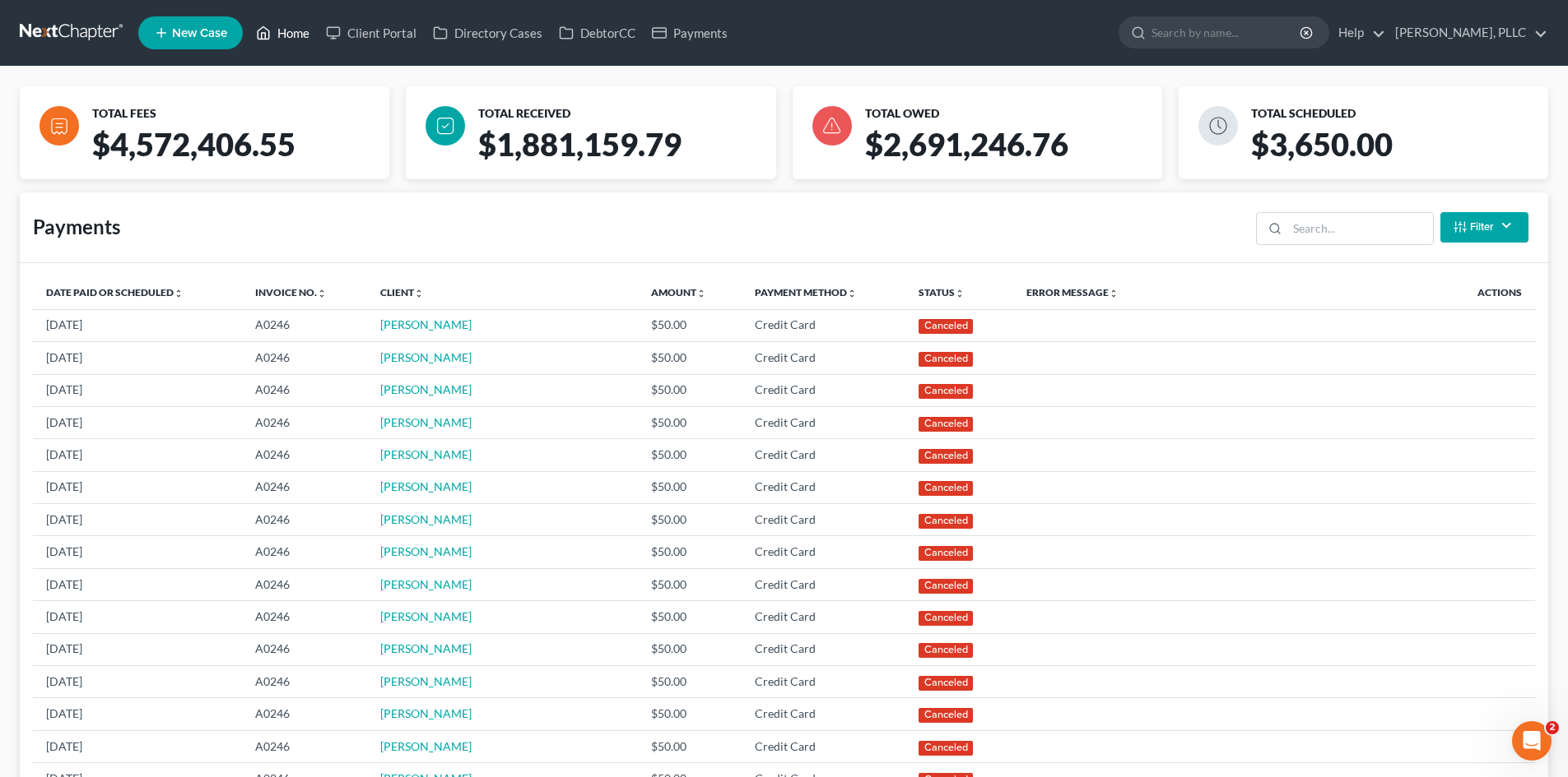
click at [288, 37] on link "Home" at bounding box center [282, 33] width 70 height 30
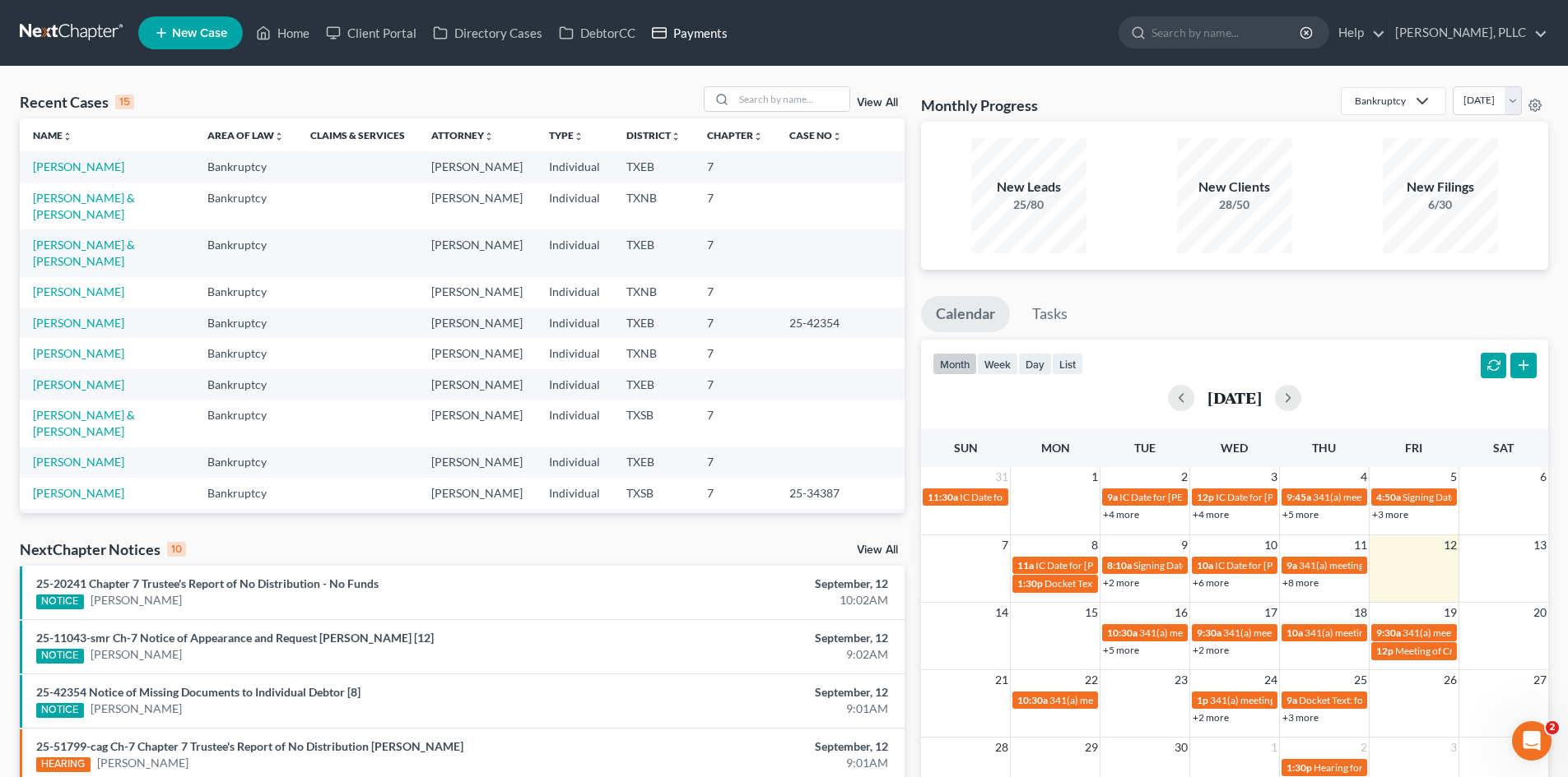
click at [681, 43] on link "Payments" at bounding box center [689, 33] width 92 height 30
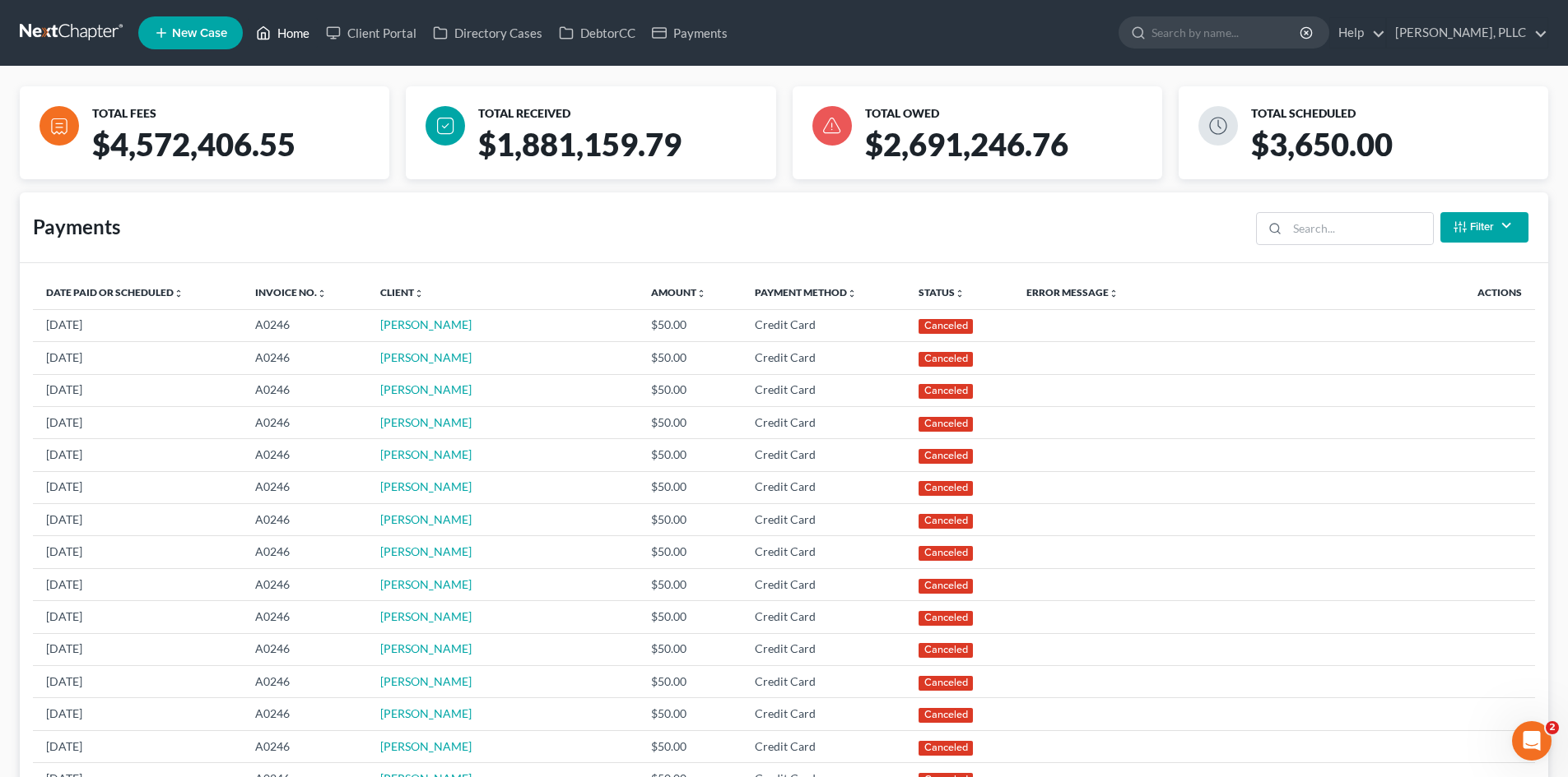
click at [291, 21] on link "Home" at bounding box center [282, 33] width 70 height 30
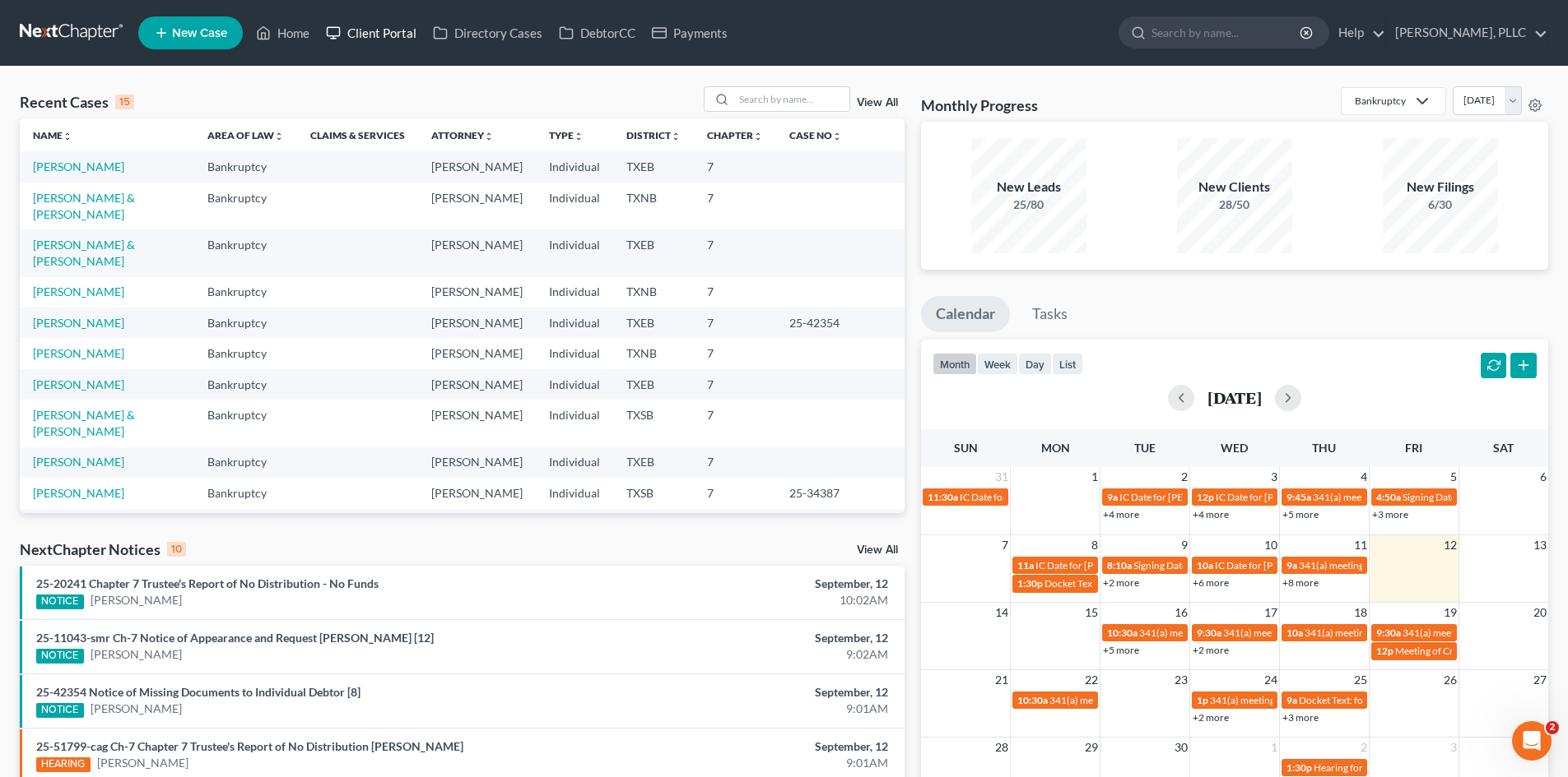
click at [369, 41] on link "Client Portal" at bounding box center [371, 33] width 107 height 30
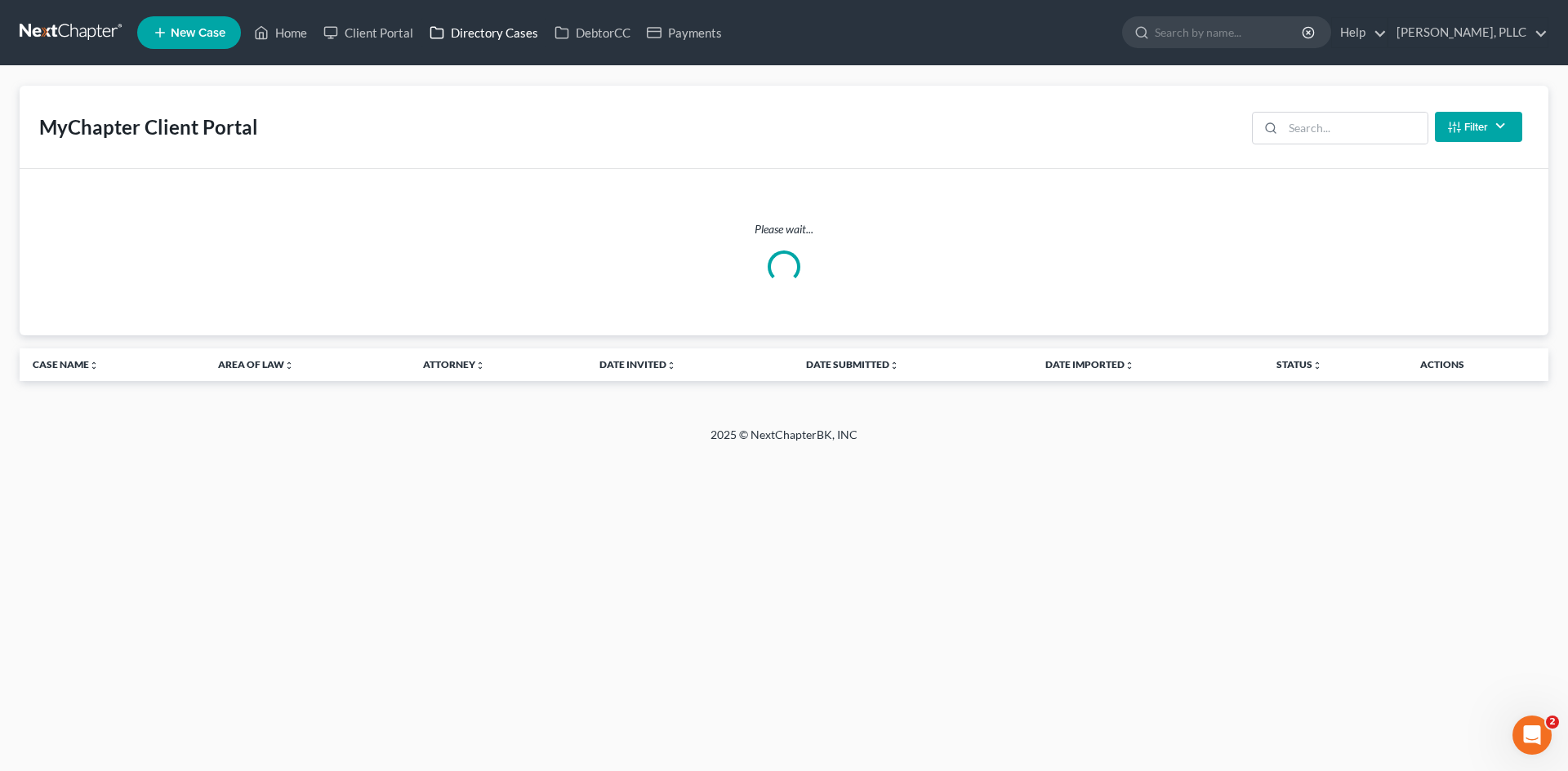
click at [474, 37] on link "Directory Cases" at bounding box center [483, 33] width 125 height 30
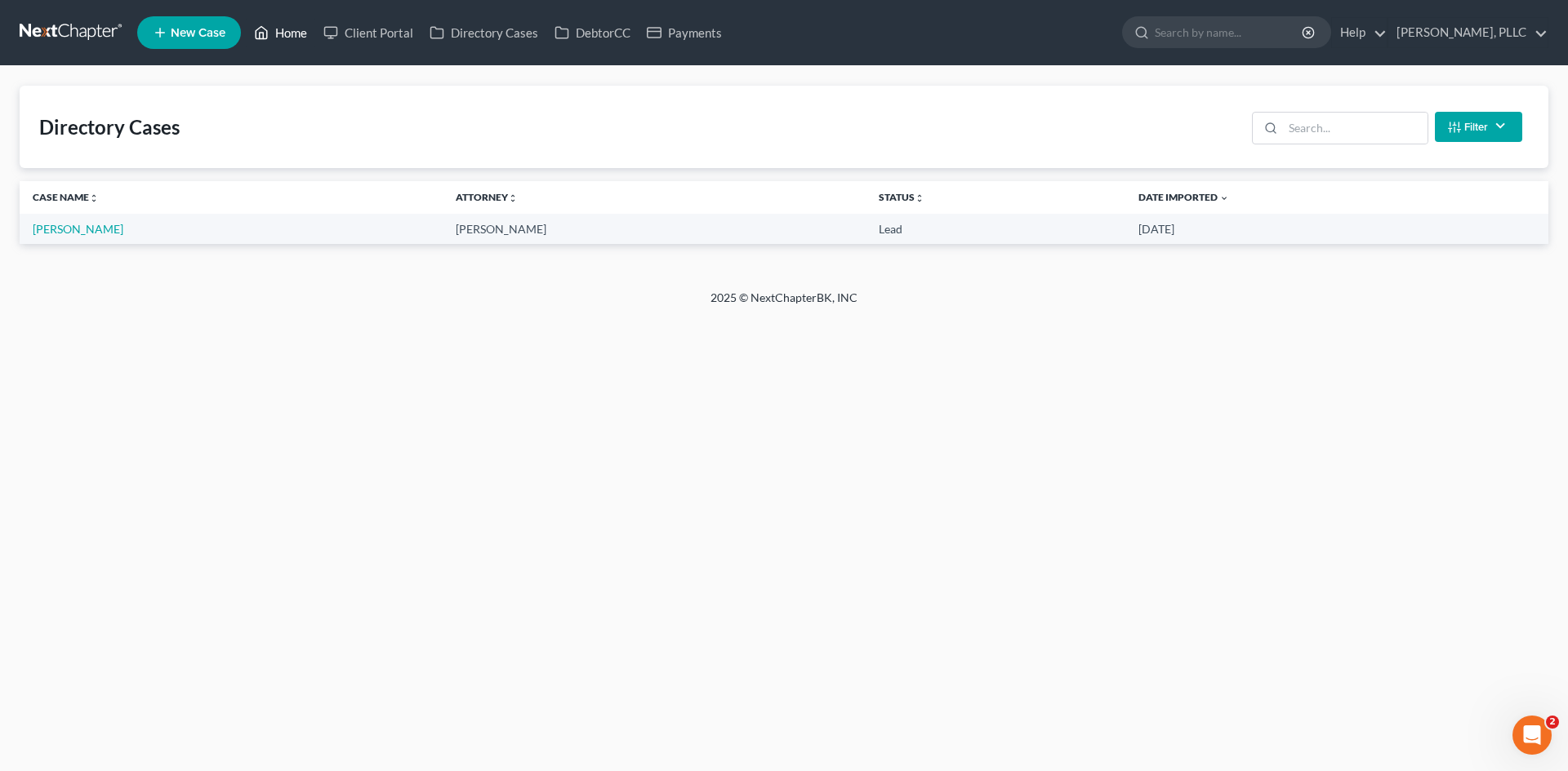
click at [267, 31] on icon at bounding box center [262, 33] width 11 height 12
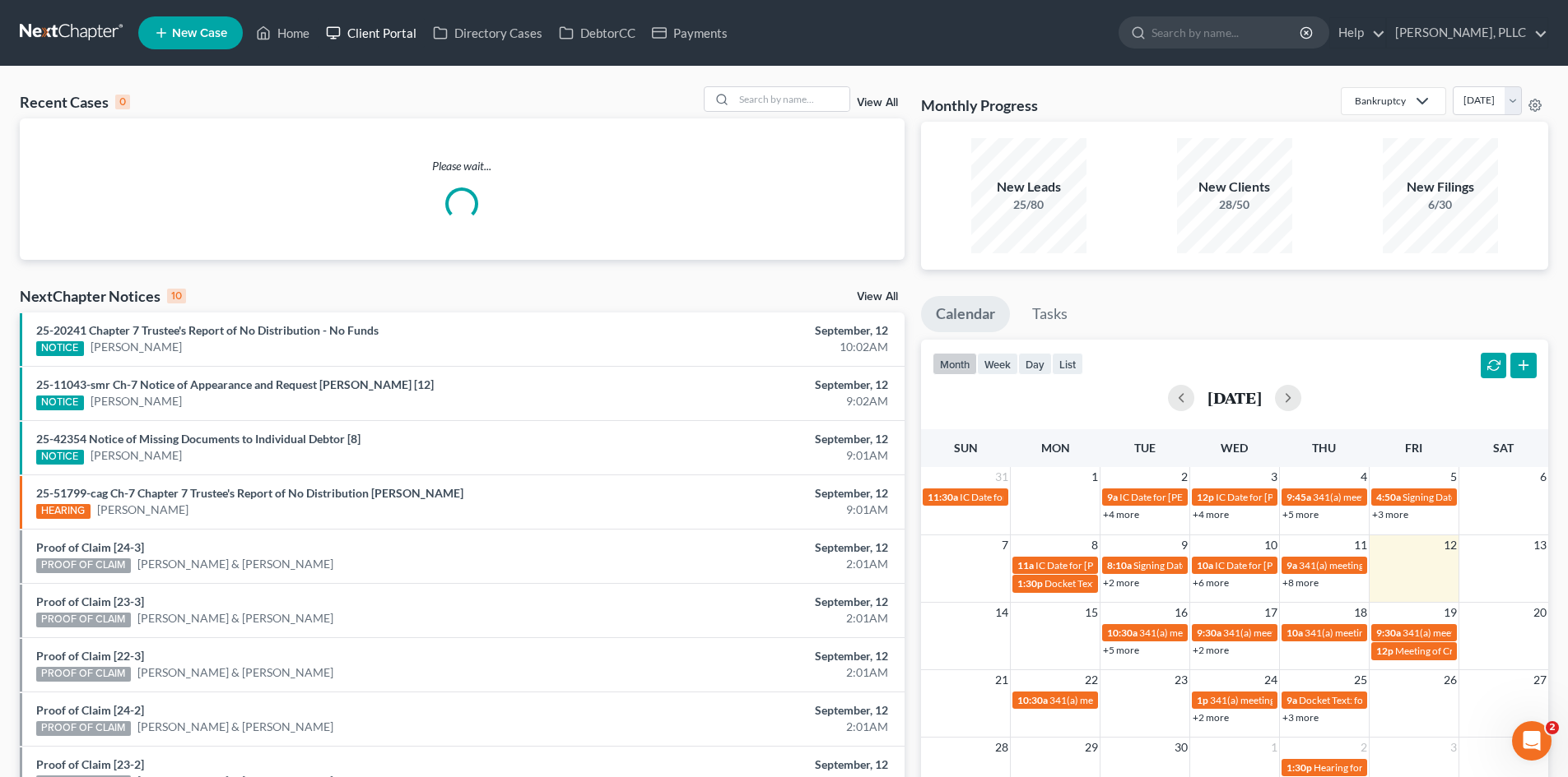
click at [375, 38] on link "Client Portal" at bounding box center [371, 33] width 107 height 30
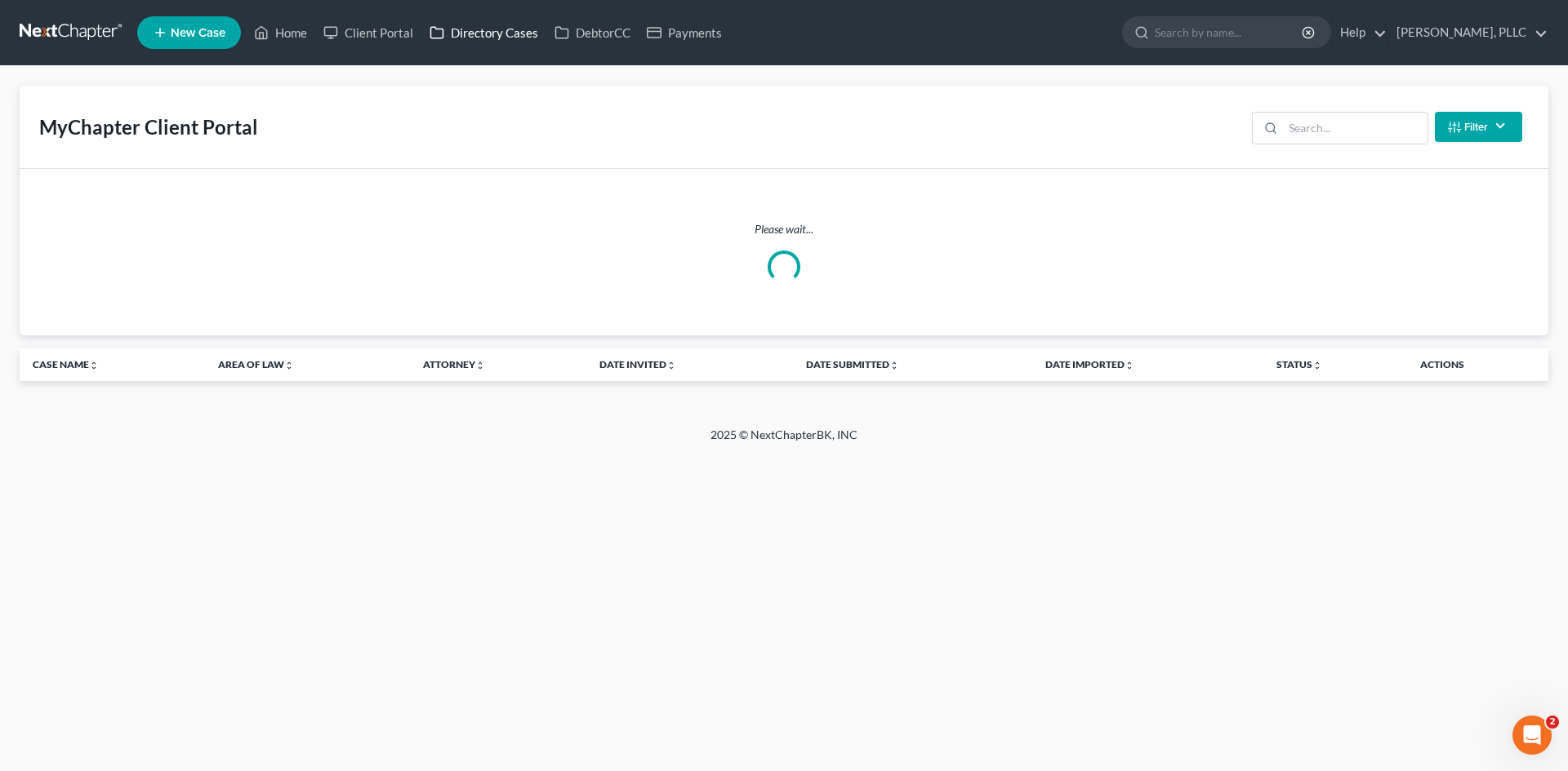
click at [475, 40] on link "Directory Cases" at bounding box center [483, 33] width 125 height 30
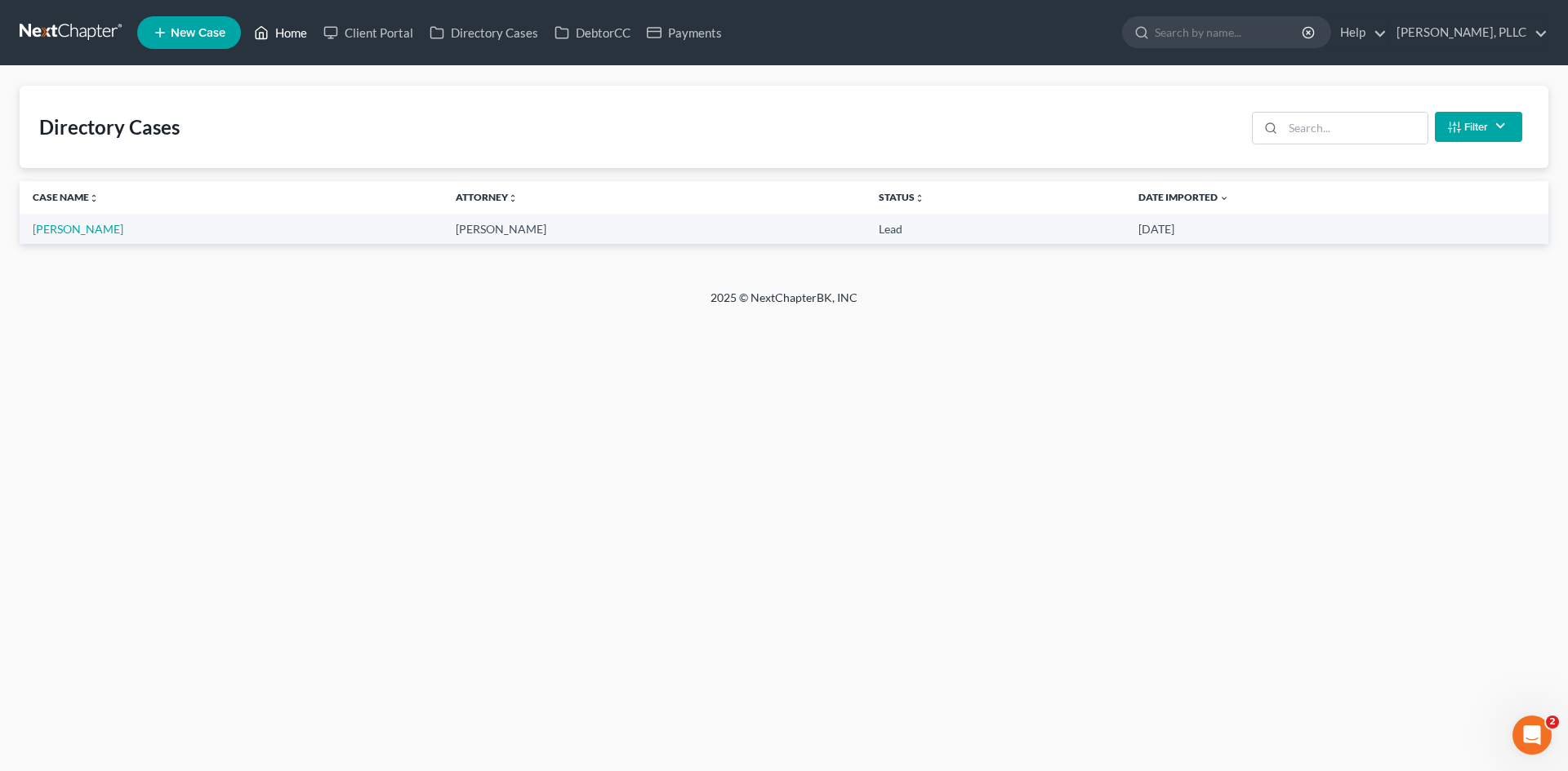
click at [296, 33] on link "Home" at bounding box center [280, 33] width 70 height 30
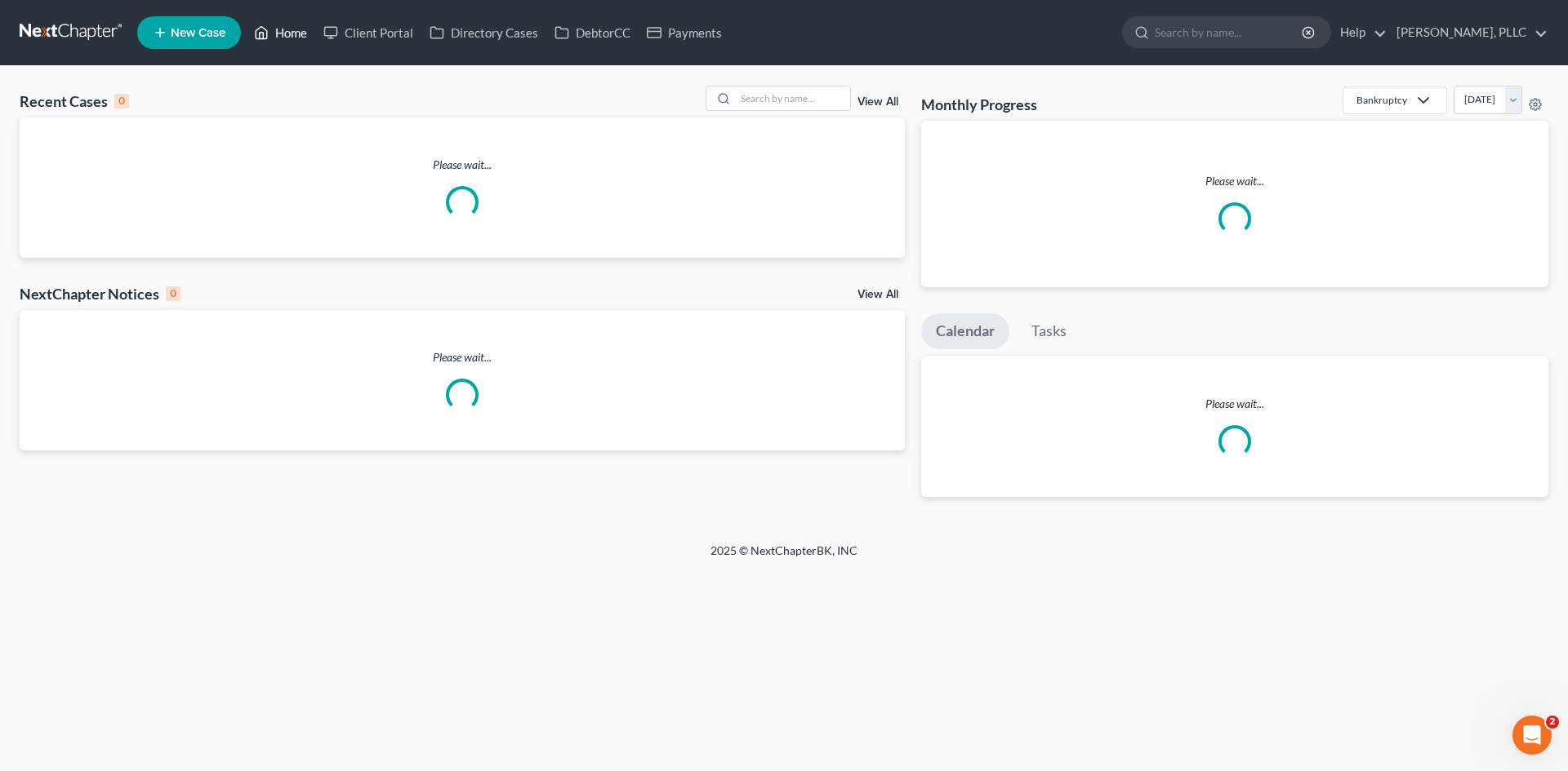
click at [286, 38] on link "Home" at bounding box center [280, 33] width 70 height 30
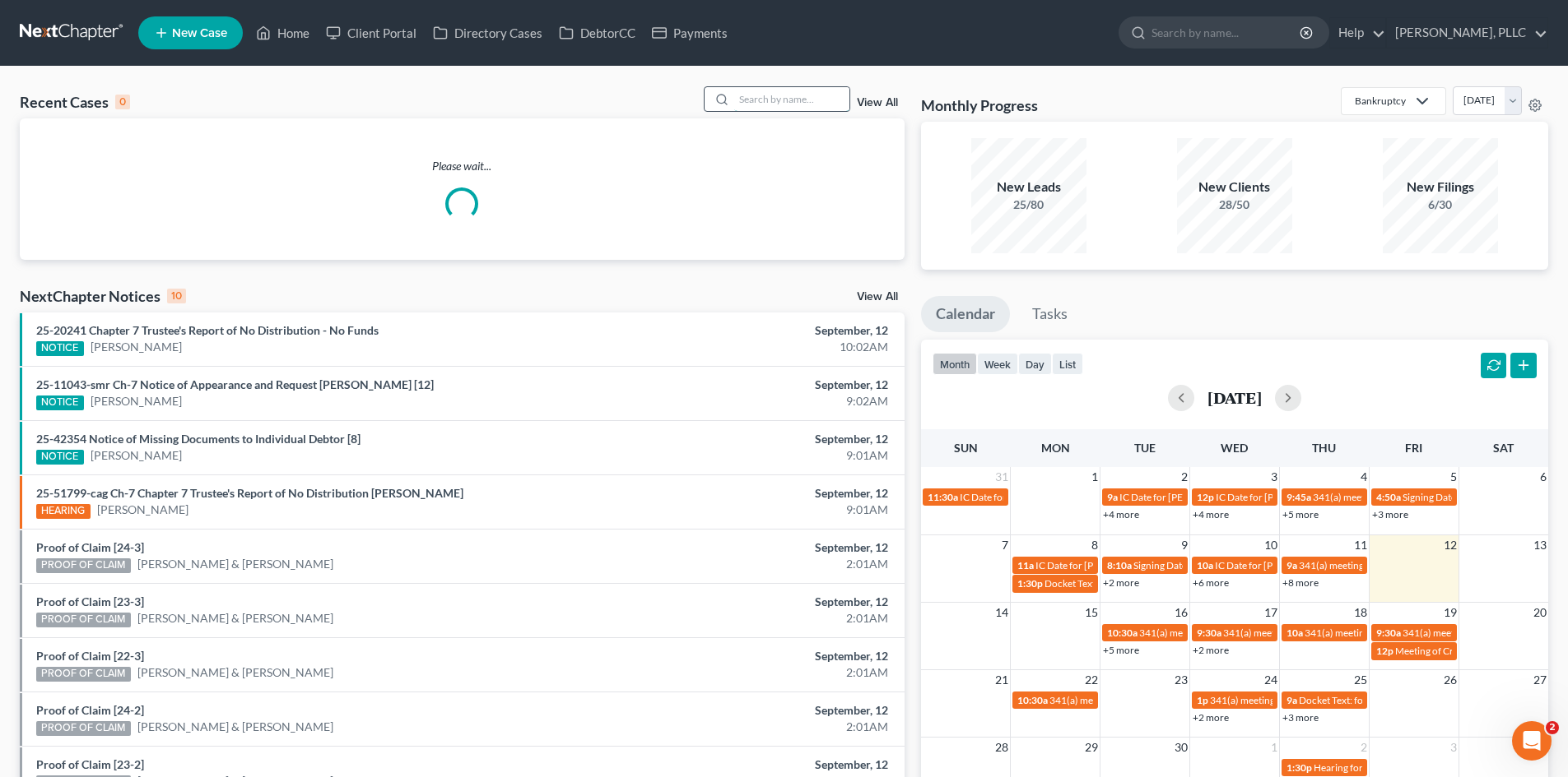
click at [821, 92] on input "search" at bounding box center [791, 98] width 115 height 23
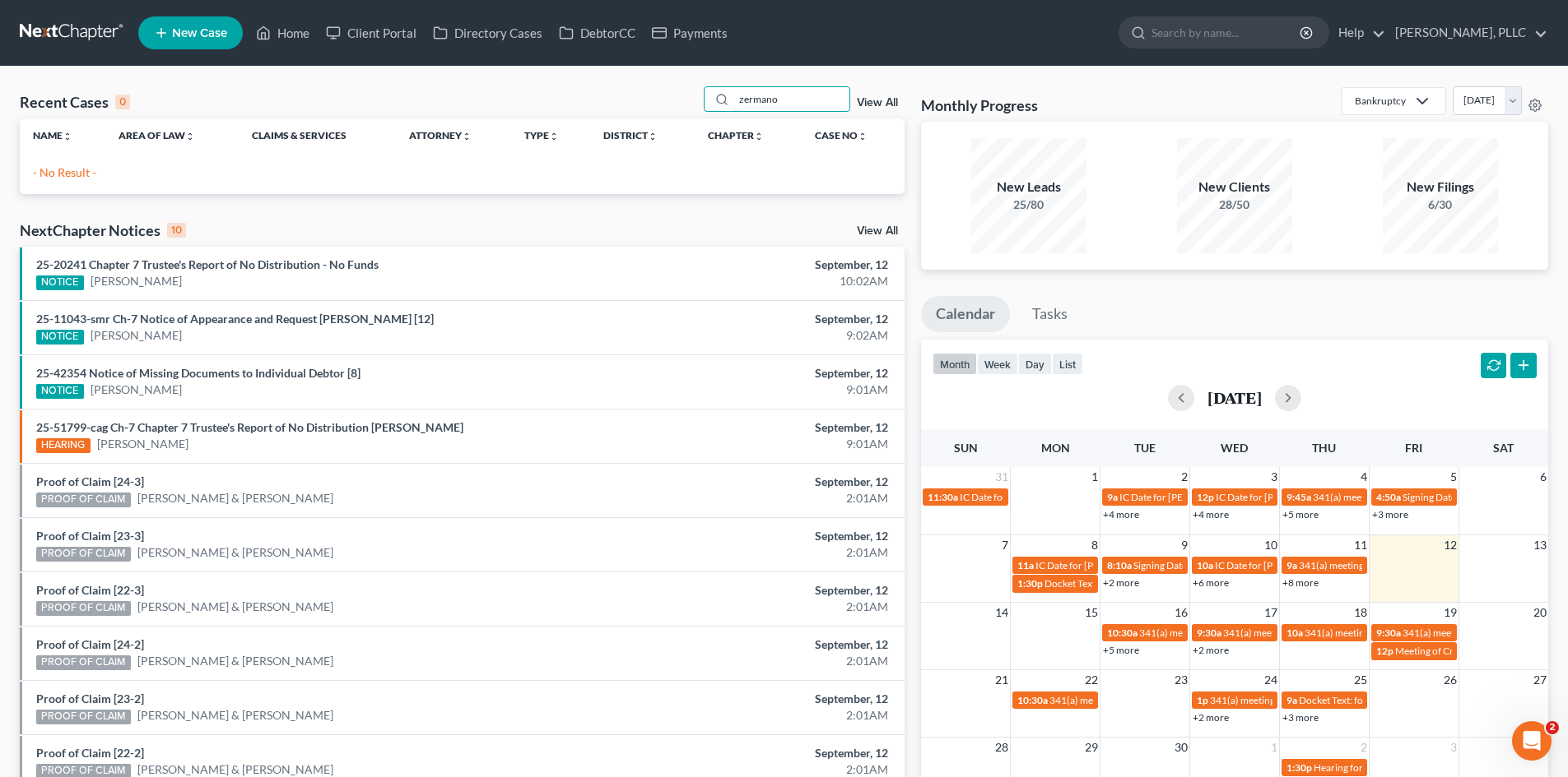
drag, startPoint x: 816, startPoint y: 94, endPoint x: 699, endPoint y: 103, distance: 117.3
click at [699, 103] on div "Recent Cases 0 zermano View All" at bounding box center [462, 102] width 885 height 32
type input "talia"
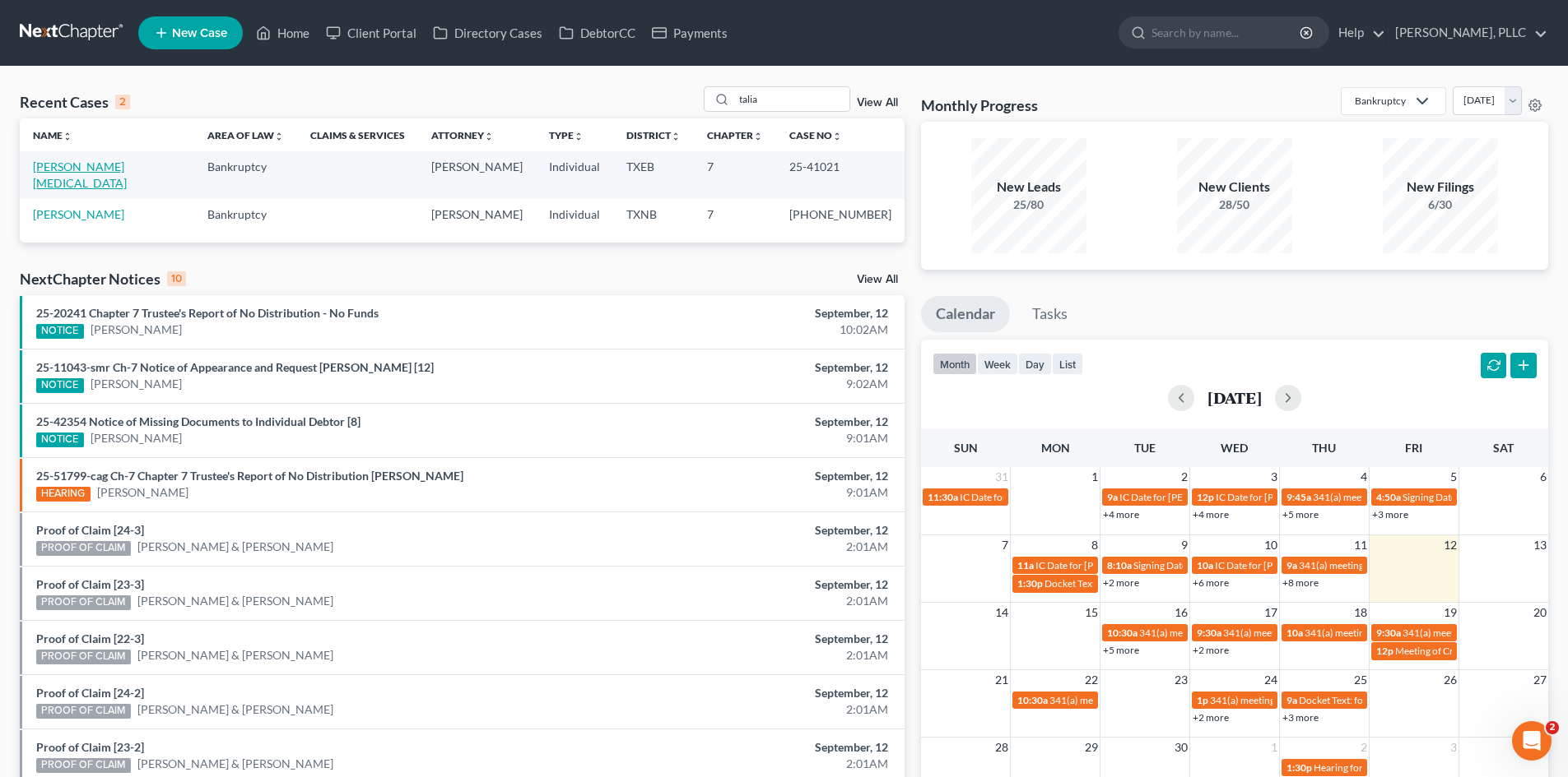
click at [45, 172] on link "[PERSON_NAME][MEDICAL_DATA]" at bounding box center [80, 174] width 94 height 31
select select "6"
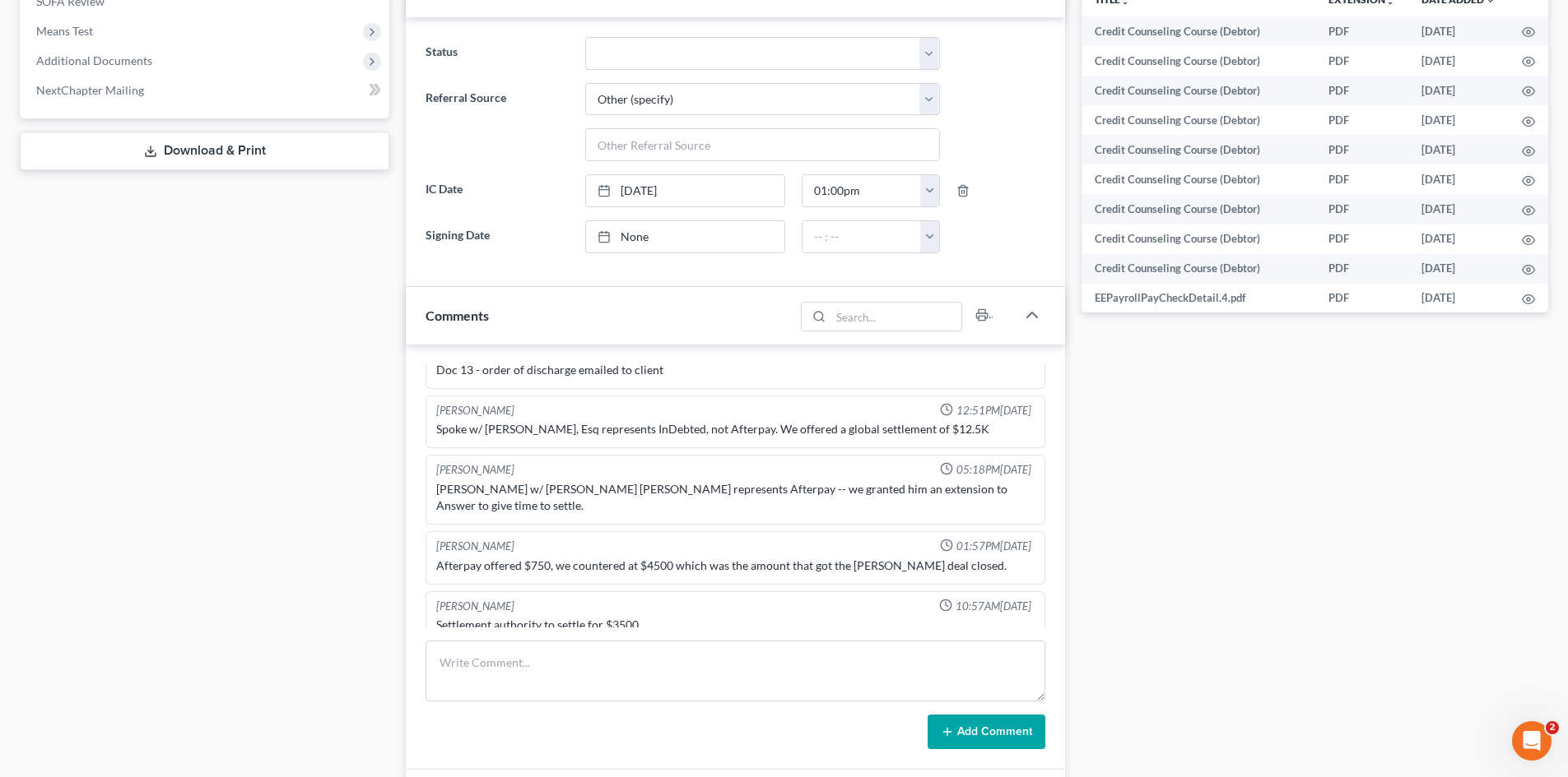
scroll to position [740, 0]
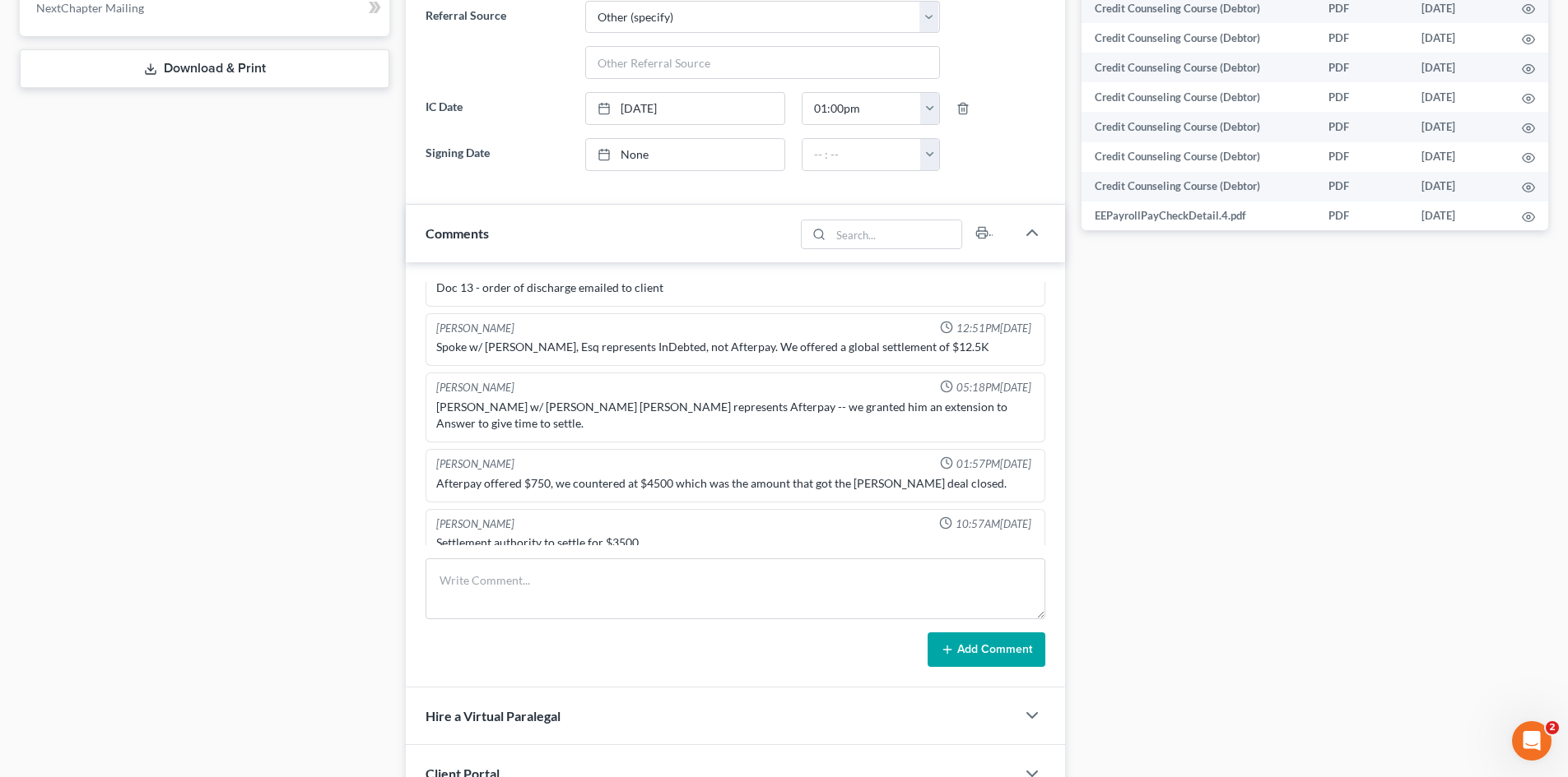
click at [310, 562] on div "Case Dashboard Payments Invoices Payments Payments Credit Report Client Profile" at bounding box center [204, 203] width 386 height 1571
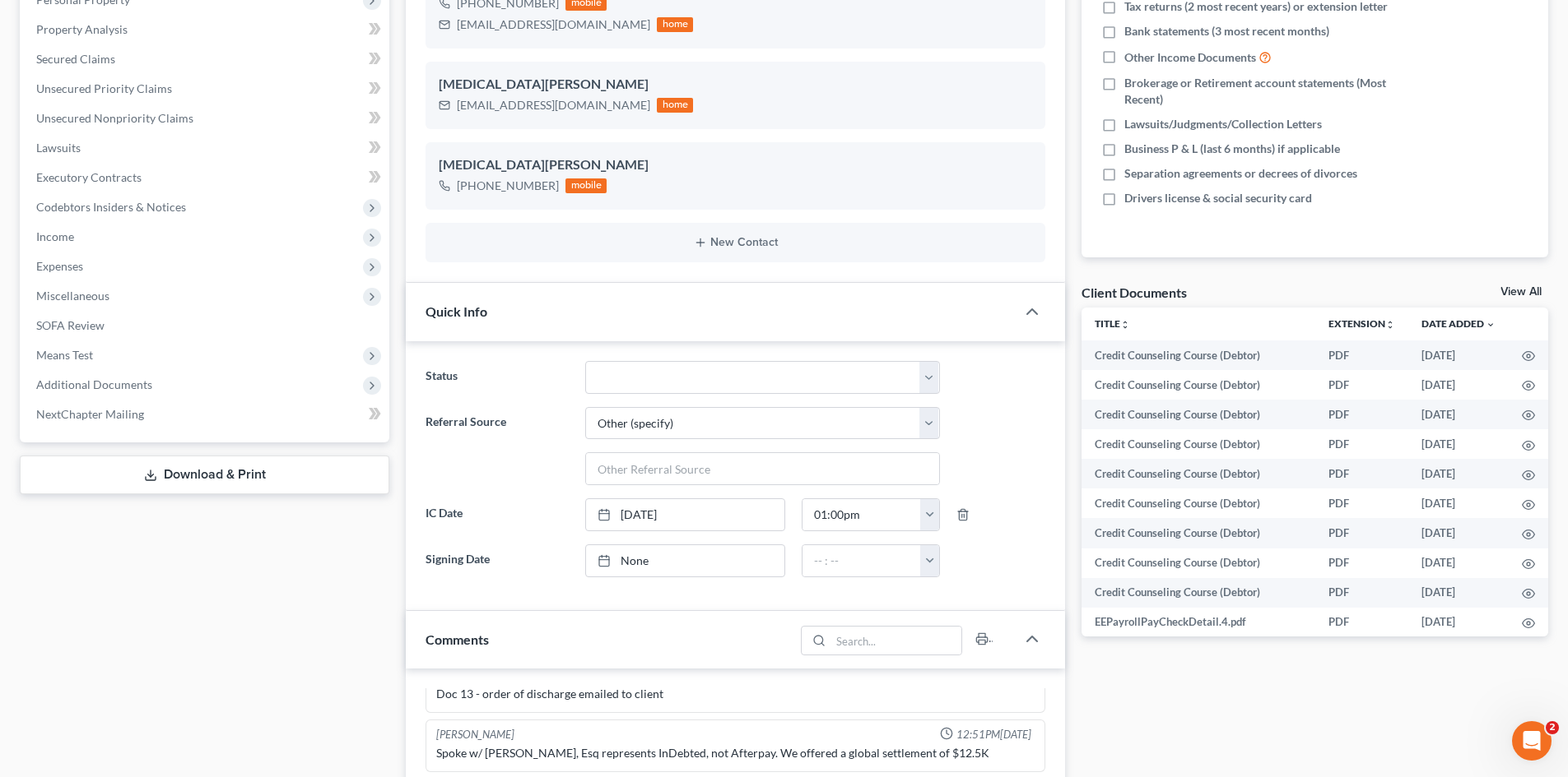
scroll to position [329, 0]
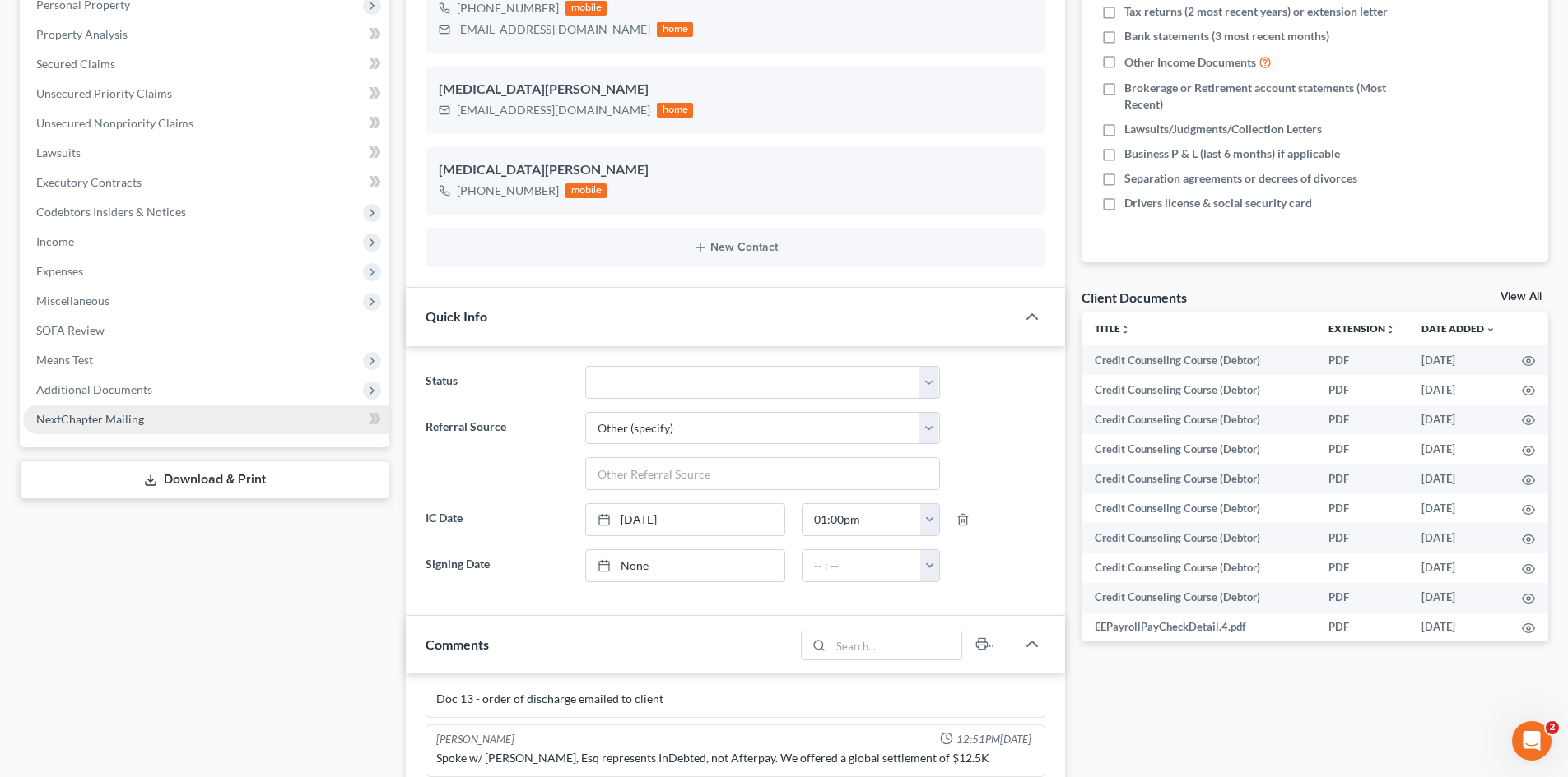
click at [191, 415] on link "NextChapter Mailing" at bounding box center [206, 419] width 366 height 30
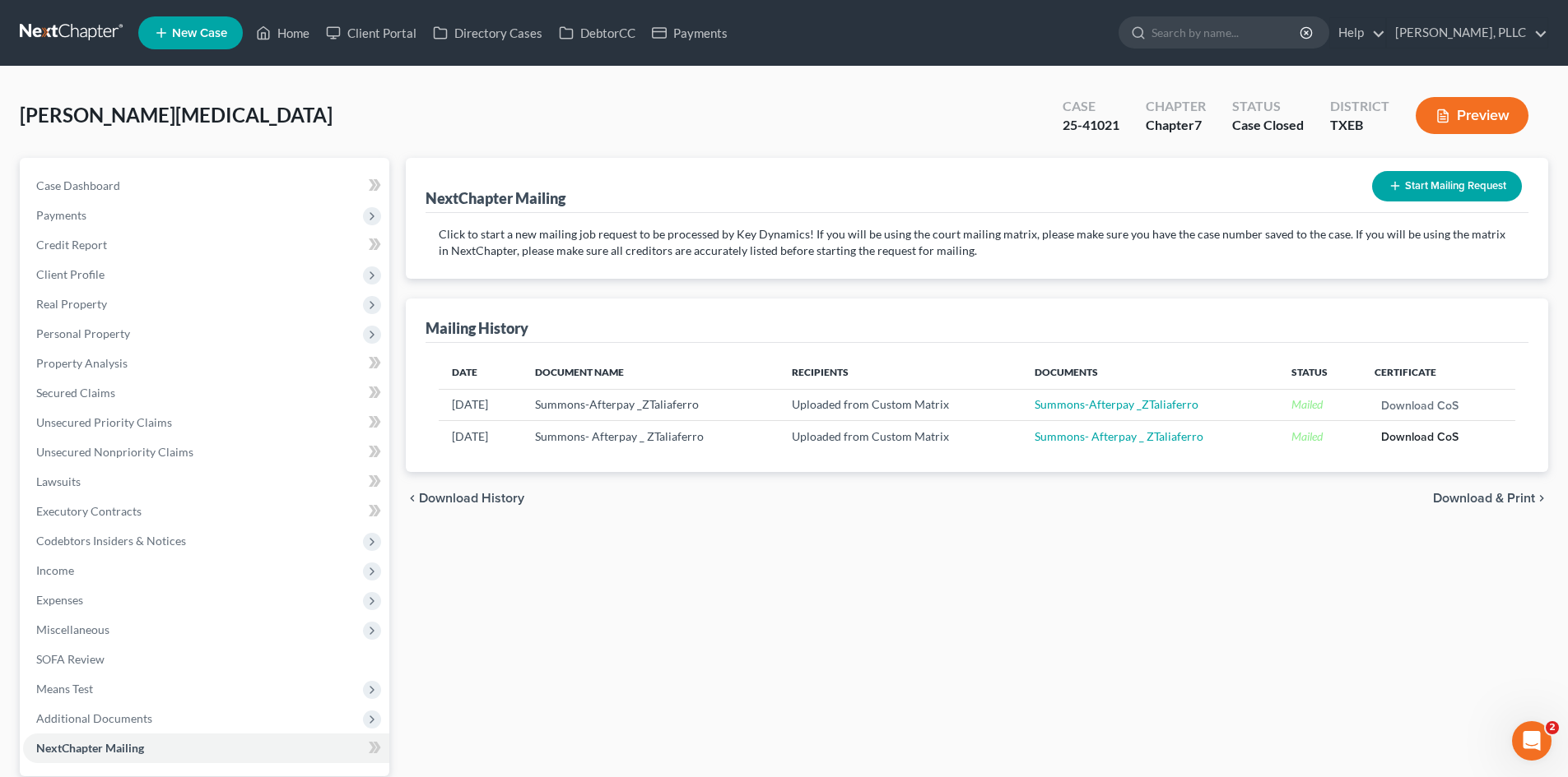
click at [1394, 433] on link "Download CoS" at bounding box center [1419, 437] width 78 height 11
click at [1420, 405] on link "Download CoS" at bounding box center [1419, 406] width 78 height 11
click at [1404, 432] on link "Download CoS" at bounding box center [1419, 437] width 78 height 11
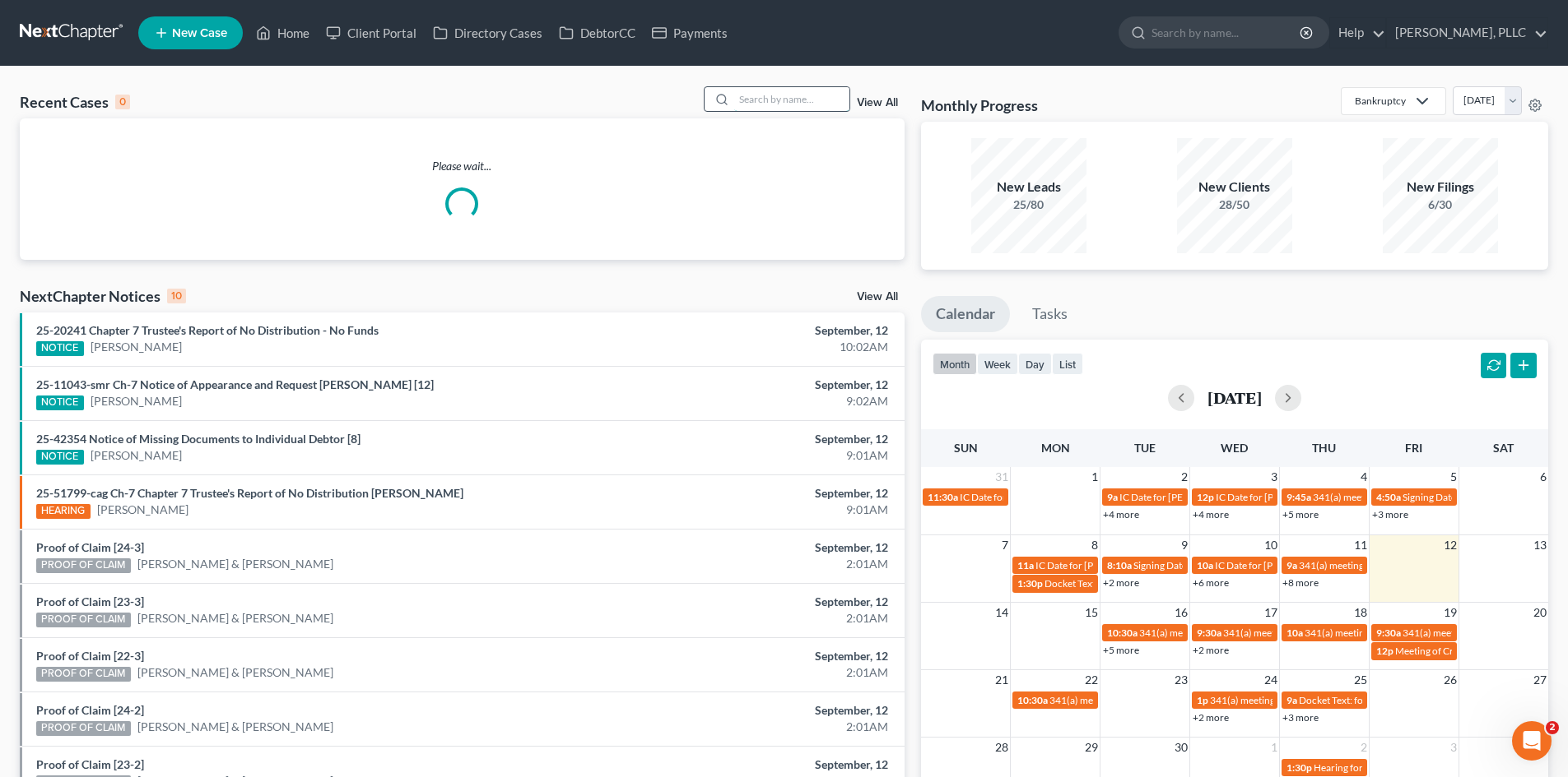
click at [743, 95] on input "search" at bounding box center [791, 98] width 115 height 23
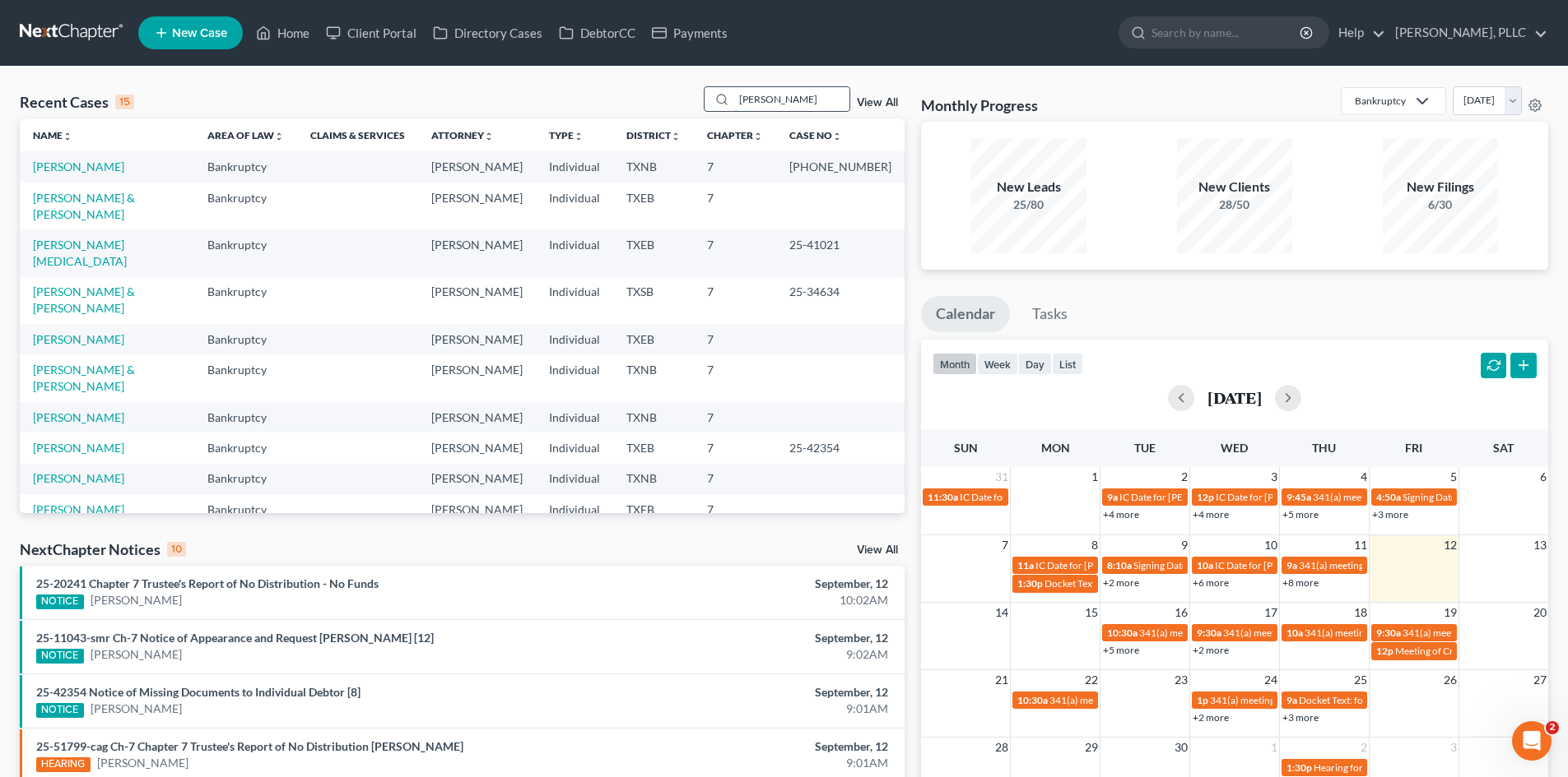
type input "[PERSON_NAME]"
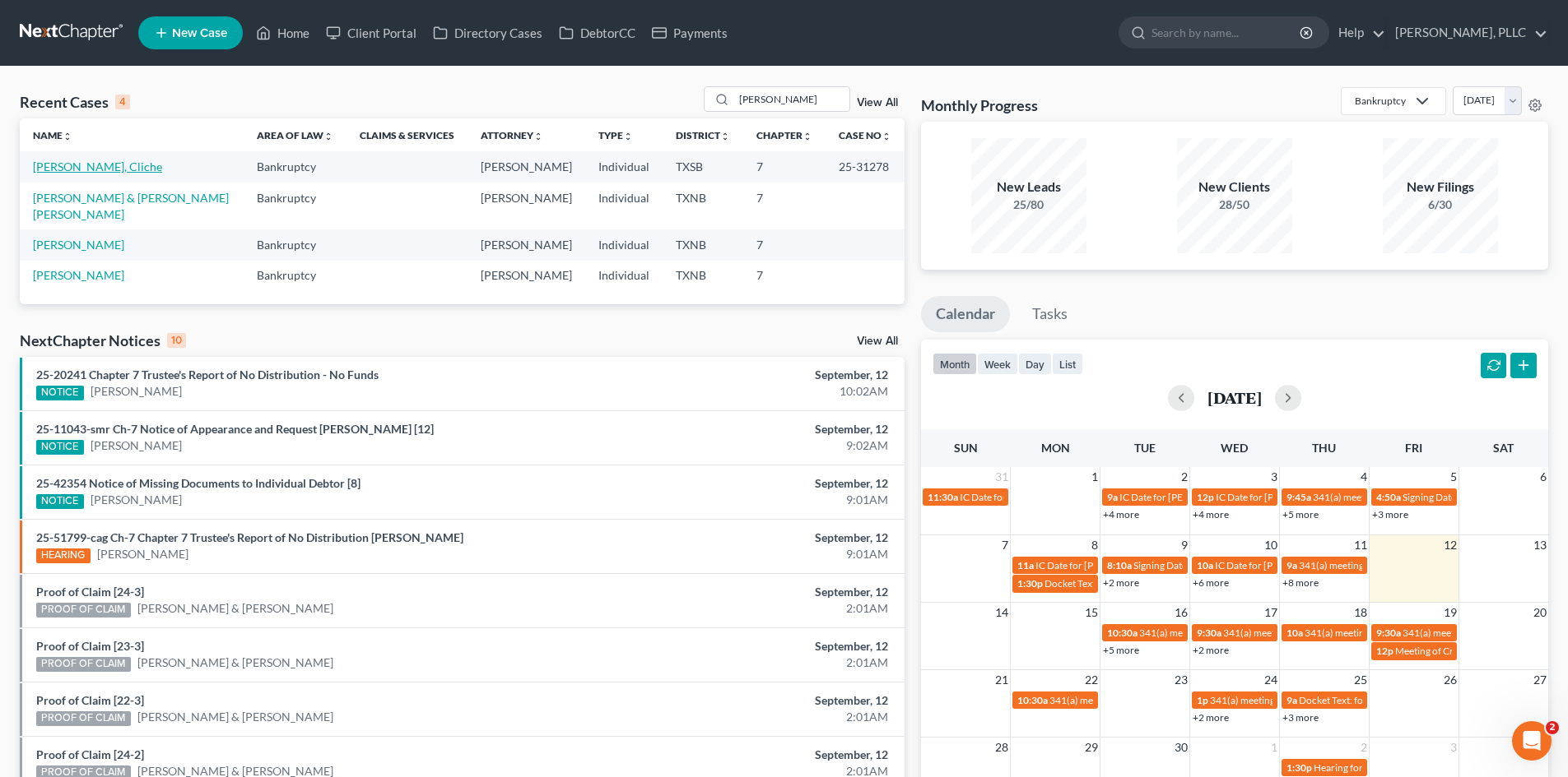
click at [76, 166] on link "[PERSON_NAME], Cliche" at bounding box center [97, 166] width 129 height 14
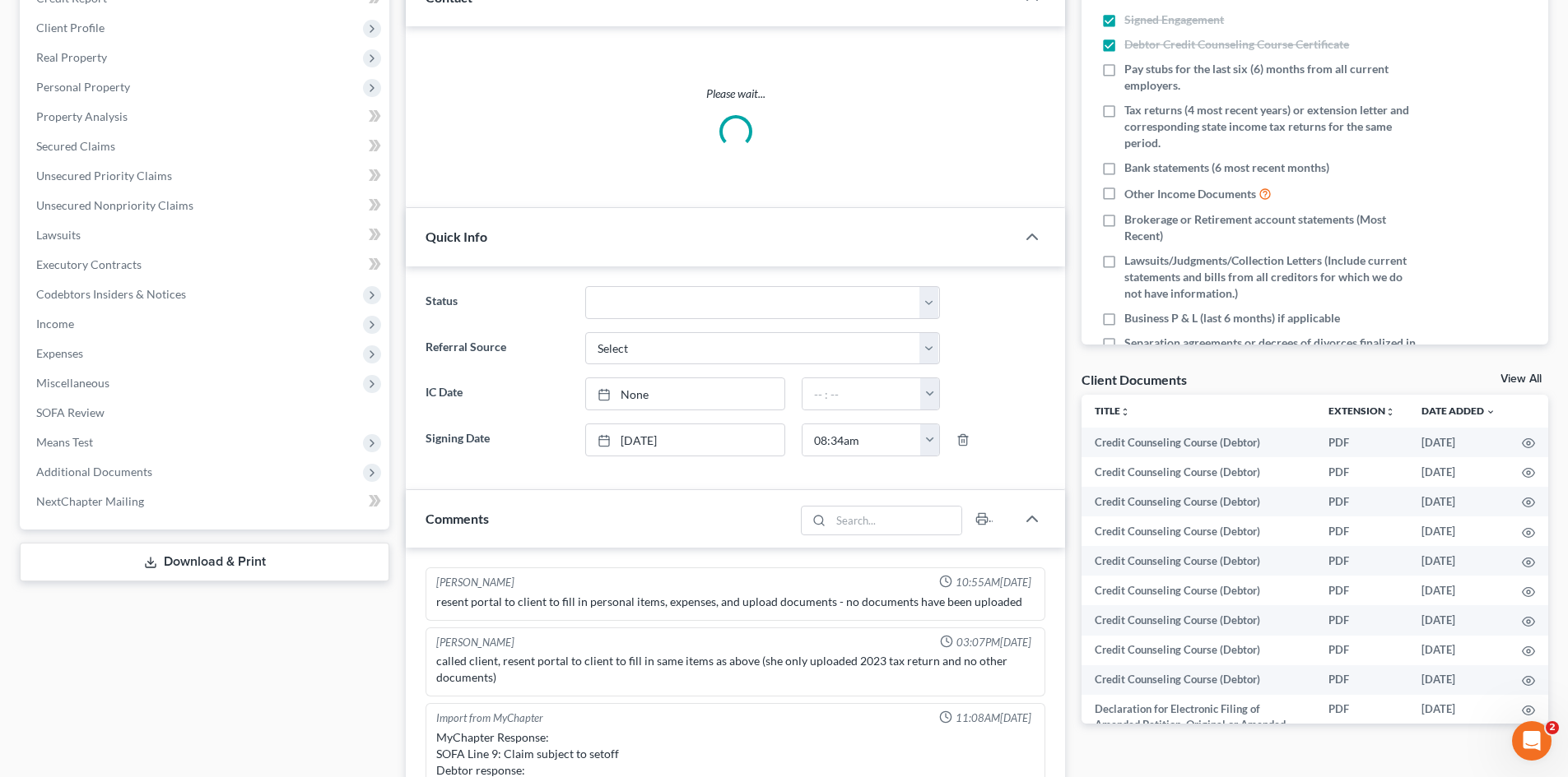
scroll to position [1745, 0]
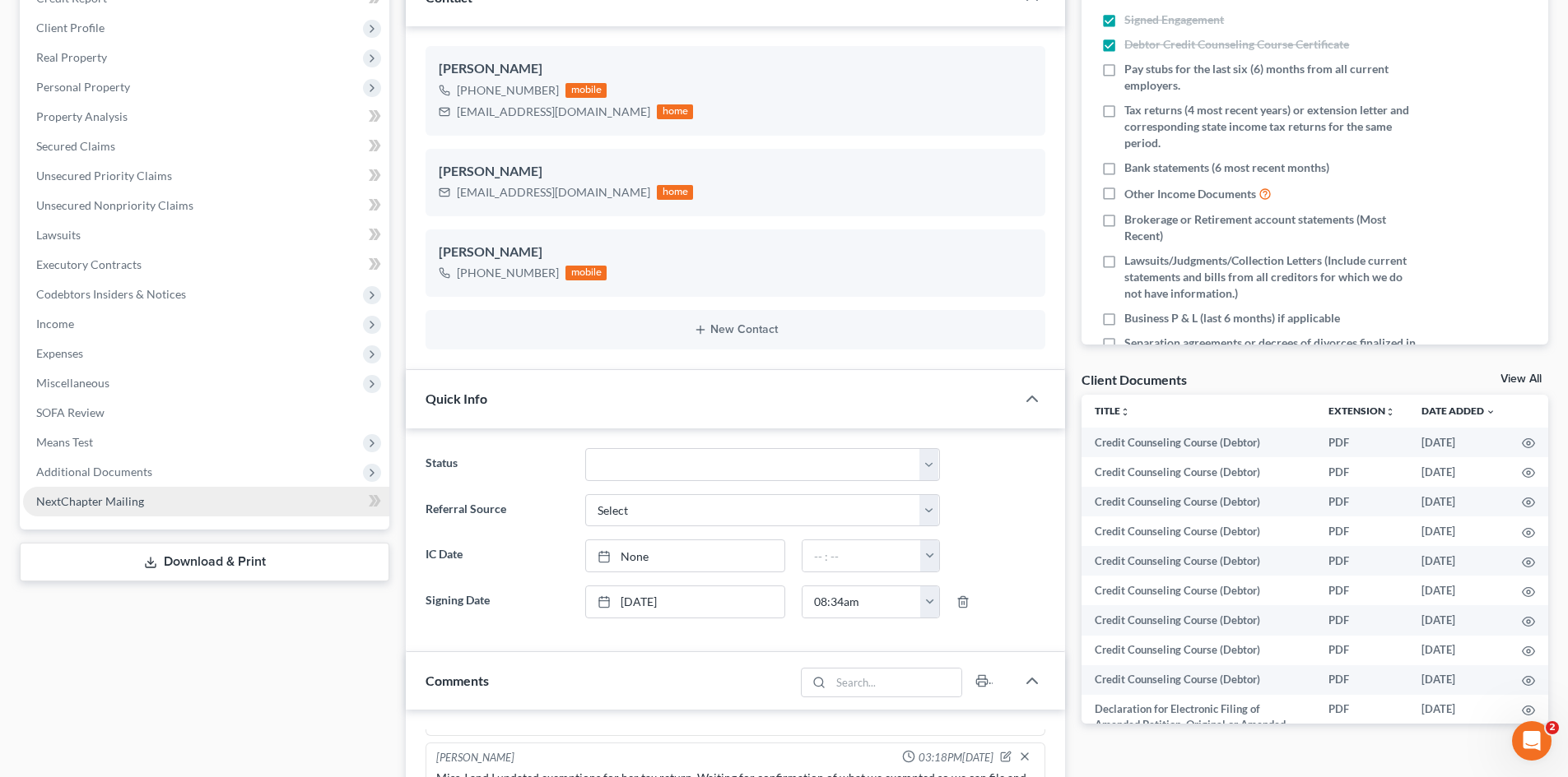
click at [103, 498] on span "NextChapter Mailing" at bounding box center [90, 501] width 108 height 14
